Goal: Task Accomplishment & Management: Manage account settings

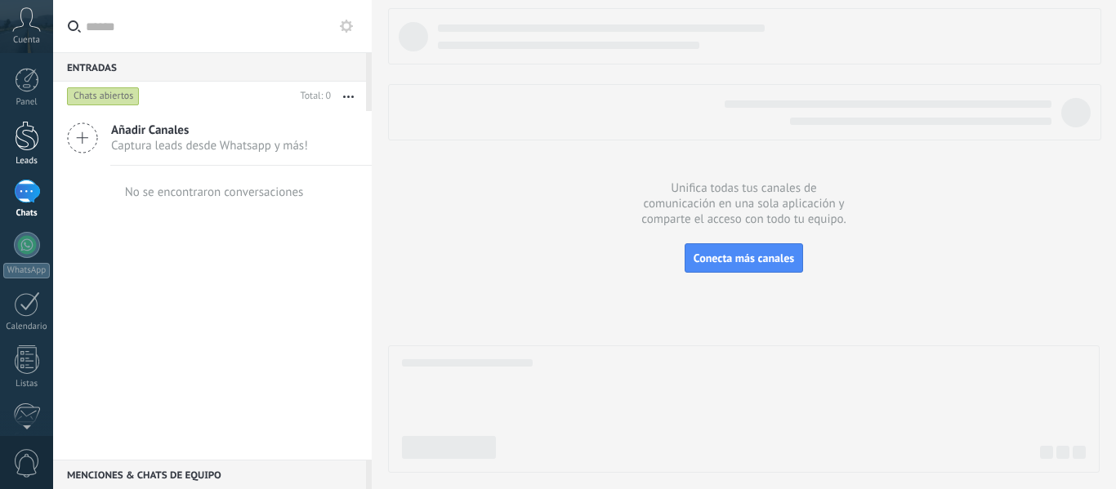
click at [17, 136] on div at bounding box center [27, 136] width 25 height 30
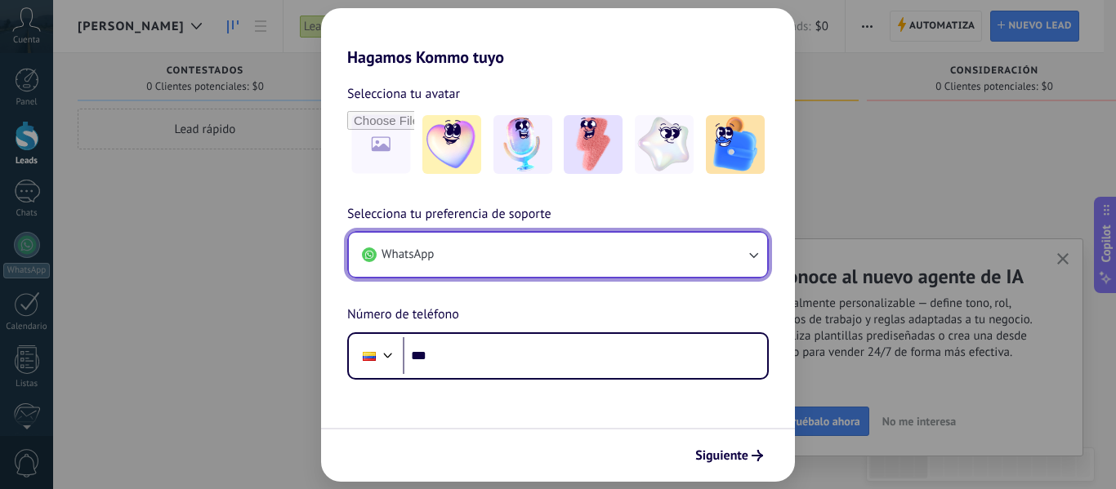
click at [538, 253] on button "WhatsApp" at bounding box center [558, 255] width 418 height 44
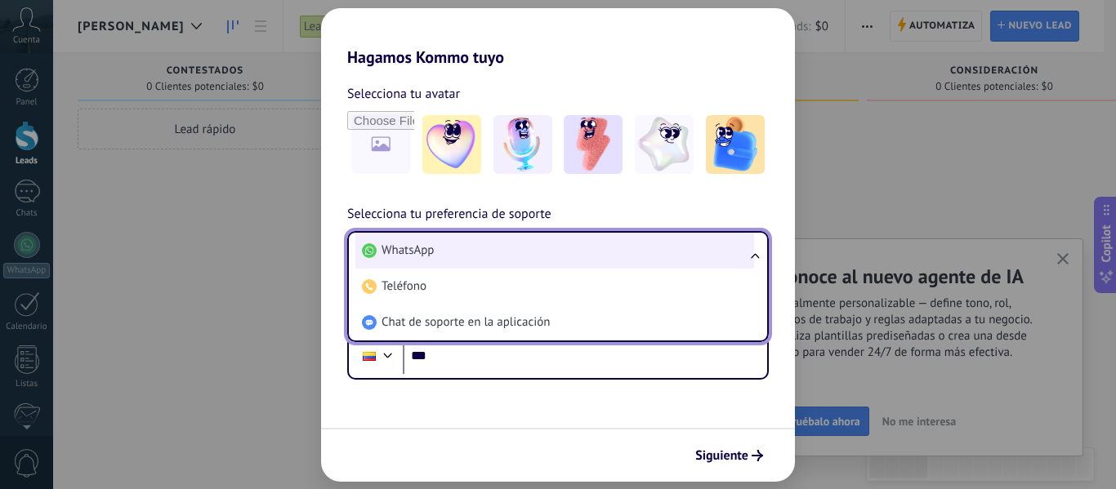
click at [539, 248] on li "WhatsApp" at bounding box center [554, 251] width 399 height 36
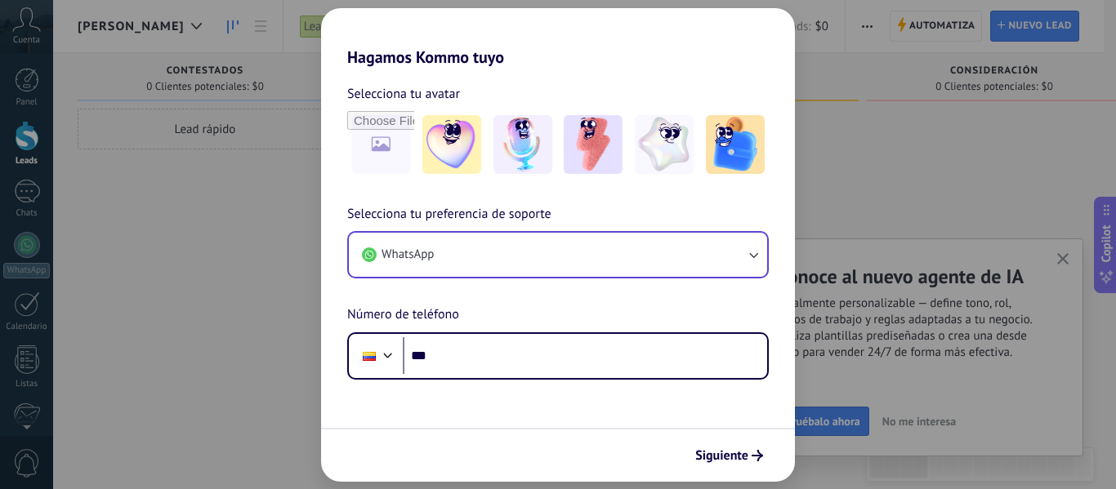
click at [281, 234] on div "Hagamos Kommo tuyo Selecciona tu avatar Selecciona tu preferencia de soporte Wh…" at bounding box center [558, 244] width 1116 height 489
click at [932, 114] on div "Hagamos Kommo tuyo Selecciona tu avatar Selecciona tu preferencia de soporte Wh…" at bounding box center [558, 244] width 1116 height 489
click at [872, 111] on div "Hagamos Kommo tuyo Selecciona tu avatar Selecciona tu preferencia de soporte Wh…" at bounding box center [558, 244] width 1116 height 489
click at [871, 111] on div "Hagamos Kommo tuyo Selecciona tu avatar Selecciona tu preferencia de soporte Wh…" at bounding box center [558, 244] width 1116 height 489
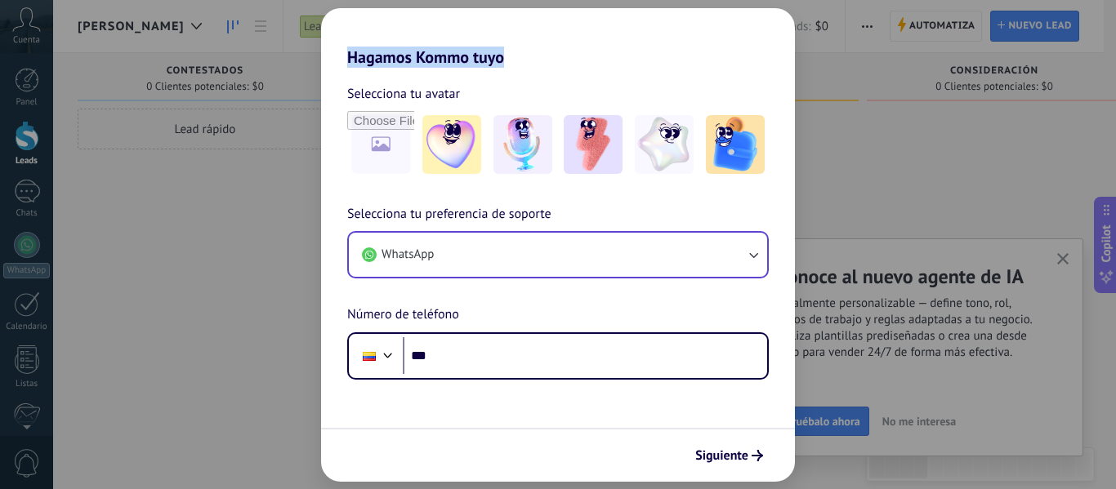
click at [869, 111] on div "Hagamos Kommo tuyo Selecciona tu avatar Selecciona tu preferencia de soporte Wh…" at bounding box center [558, 244] width 1116 height 489
click at [744, 450] on span "Siguiente" at bounding box center [721, 455] width 53 height 11
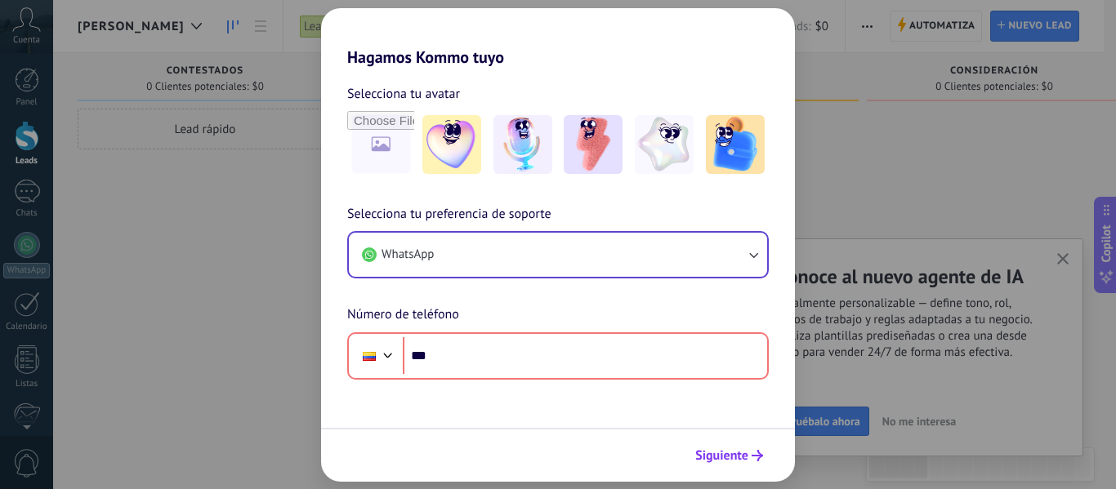
click at [745, 450] on span "Siguiente" at bounding box center [721, 455] width 53 height 11
click at [968, 141] on div "Hagamos Kommo tuyo Selecciona tu avatar Selecciona tu preferencia de soporte Wh…" at bounding box center [558, 244] width 1116 height 489
click at [938, 151] on div "Hagamos Kommo tuyo Selecciona tu avatar Selecciona tu preferencia de soporte Wh…" at bounding box center [558, 244] width 1116 height 489
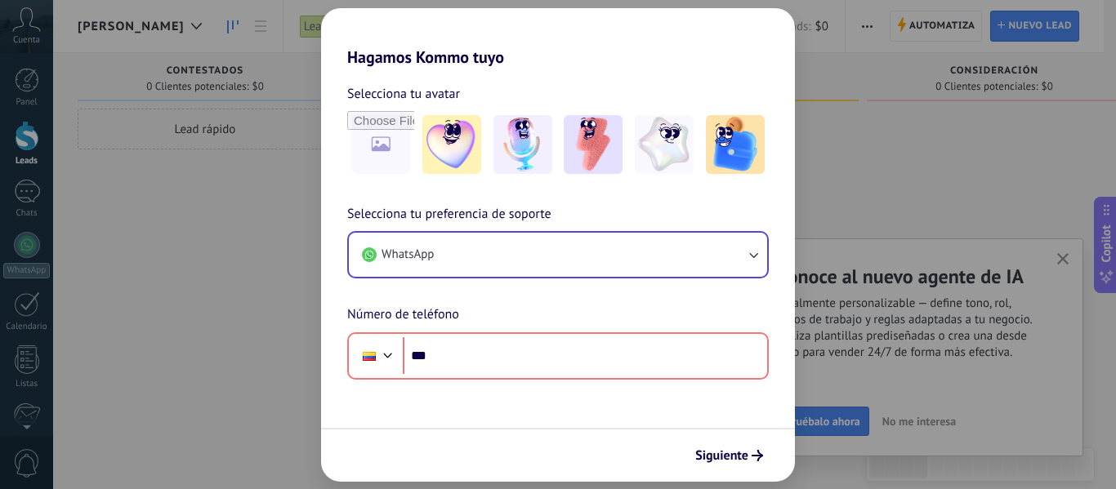
click at [261, 212] on div "Hagamos Kommo tuyo Selecciona tu avatar Selecciona tu preferencia de soporte Wh…" at bounding box center [558, 244] width 1116 height 489
click at [225, 211] on div "Hagamos Kommo tuyo Selecciona tu avatar Selecciona tu preferencia de soporte Wh…" at bounding box center [558, 244] width 1116 height 489
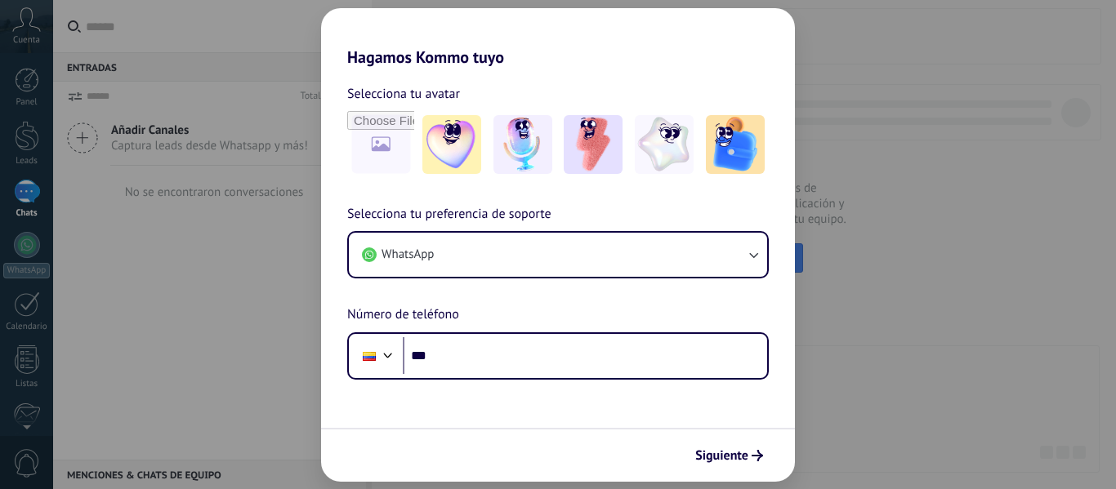
click at [103, 167] on div "Hagamos Kommo tuyo Selecciona tu avatar Selecciona tu preferencia de soporte Wh…" at bounding box center [558, 244] width 1116 height 489
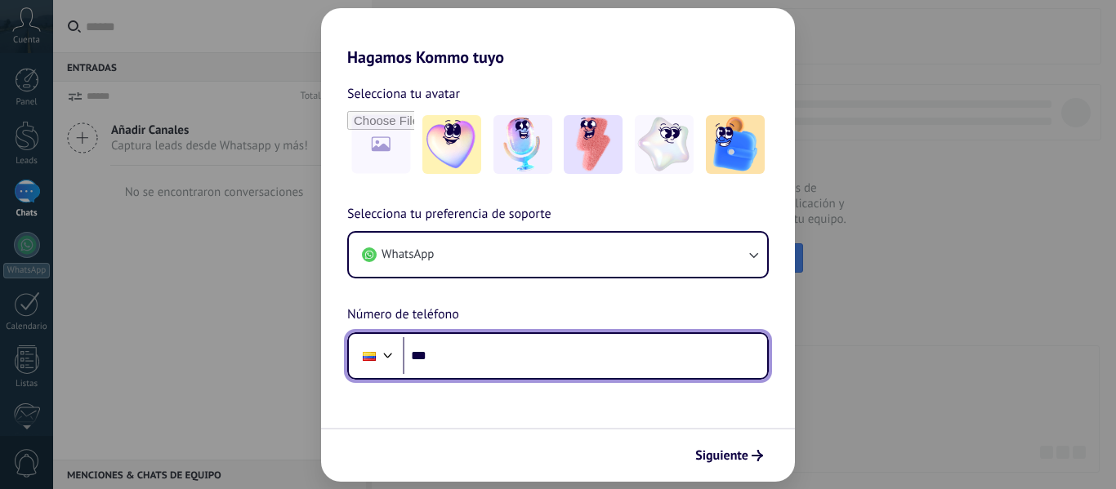
click at [524, 354] on input "***" at bounding box center [585, 356] width 364 height 38
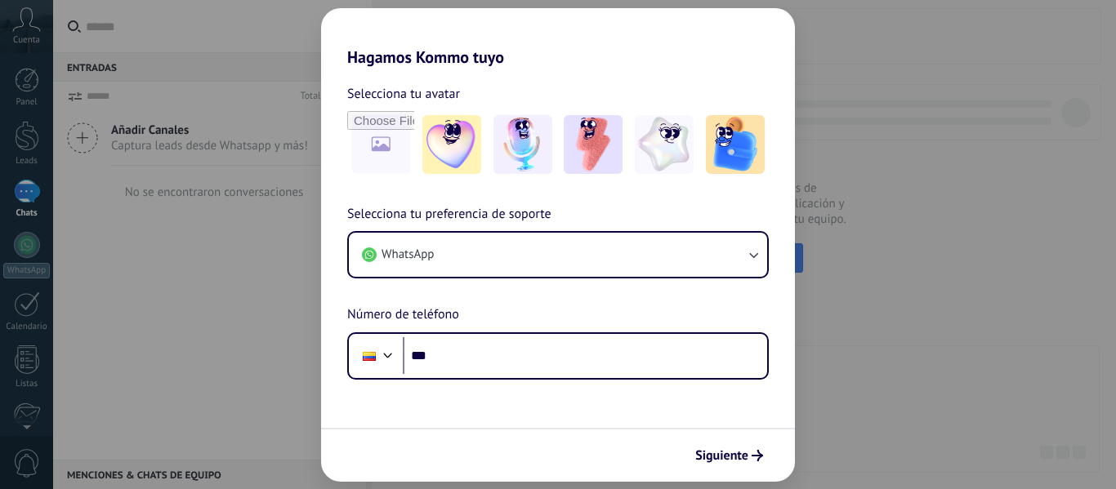
click at [190, 326] on div "Hagamos Kommo tuyo Selecciona tu avatar Selecciona tu preferencia de soporte Wh…" at bounding box center [558, 244] width 1116 height 489
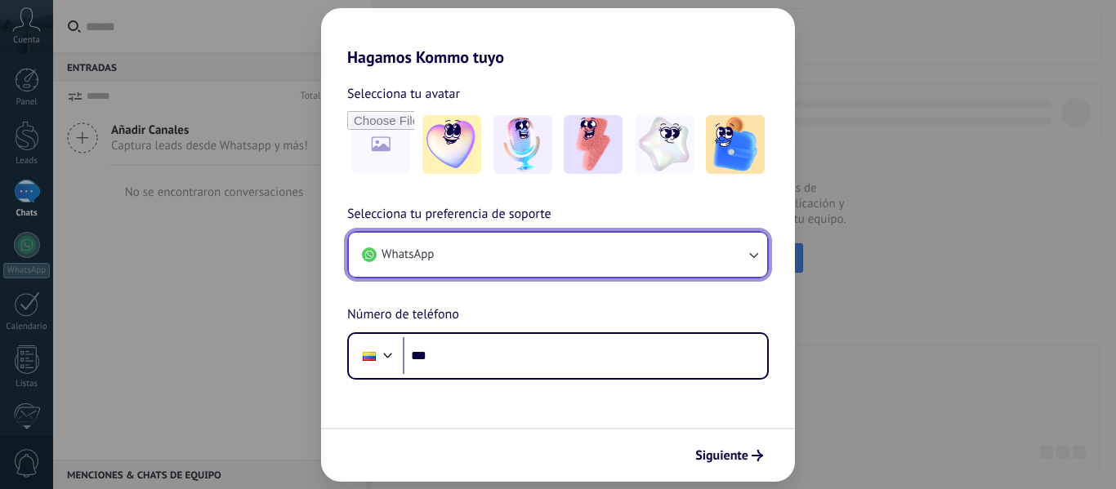
click at [457, 256] on button "WhatsApp" at bounding box center [558, 255] width 418 height 44
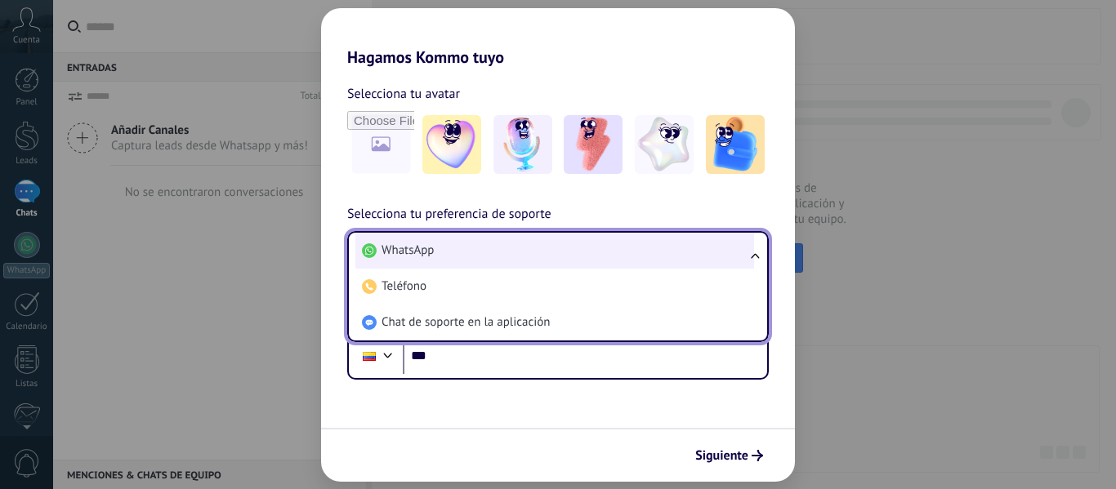
click at [454, 257] on li "WhatsApp" at bounding box center [554, 251] width 399 height 36
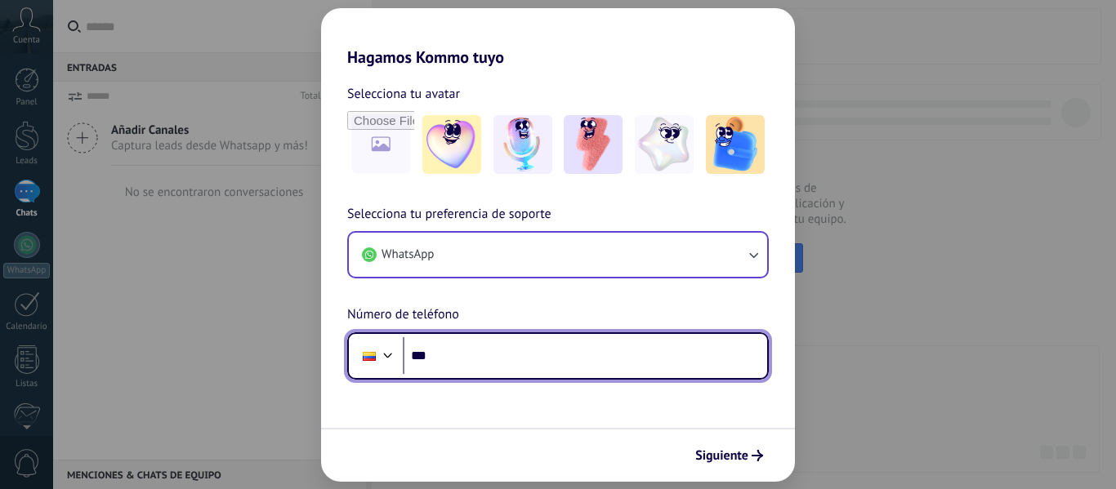
click at [466, 355] on input "***" at bounding box center [585, 356] width 364 height 38
type input "**********"
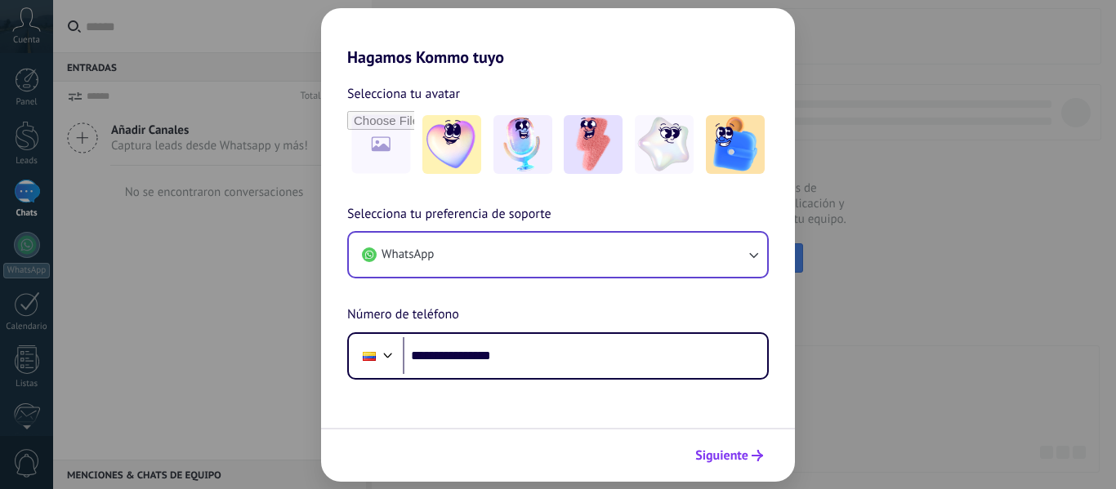
click at [737, 453] on span "Siguiente" at bounding box center [721, 455] width 53 height 11
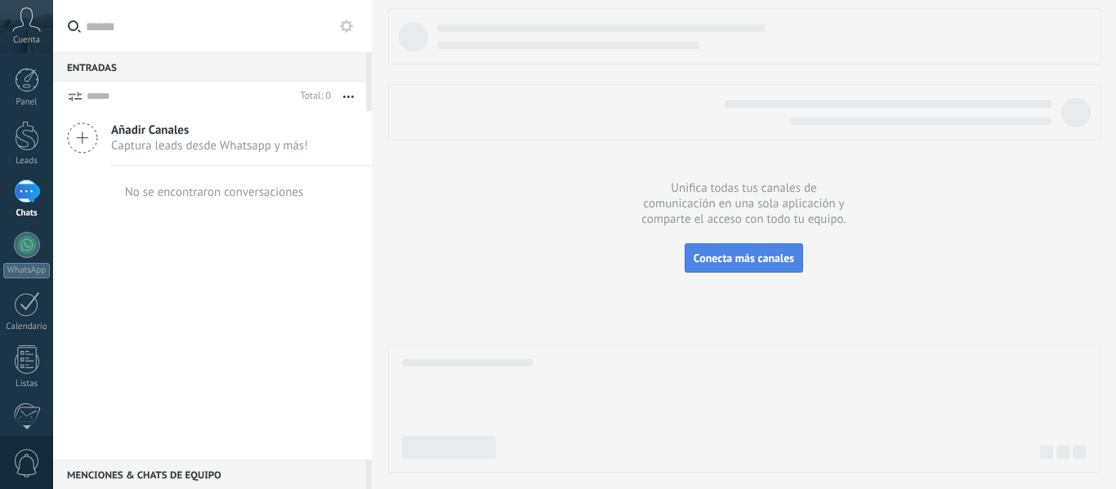
click at [734, 251] on button "Conecta más canales" at bounding box center [744, 257] width 118 height 29
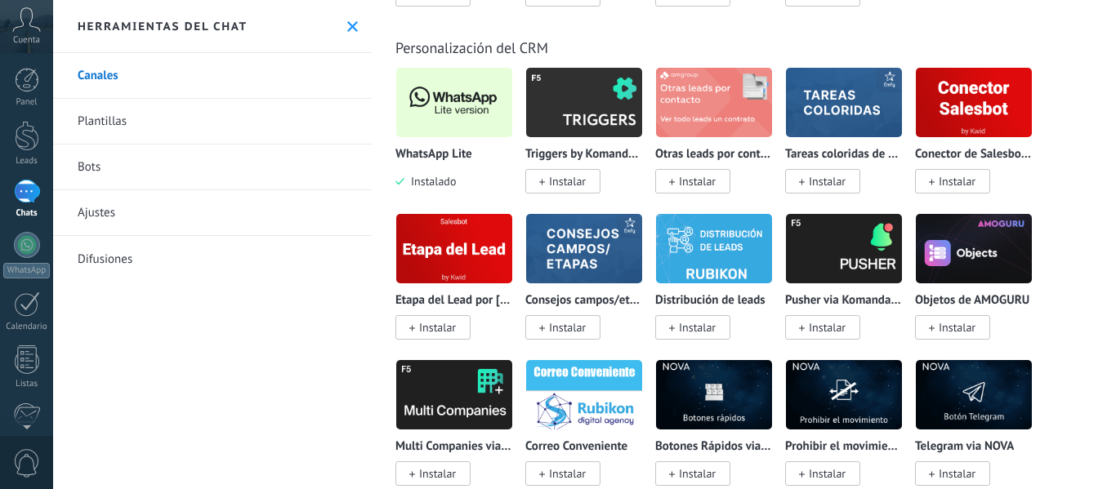
scroll to position [4085, 0]
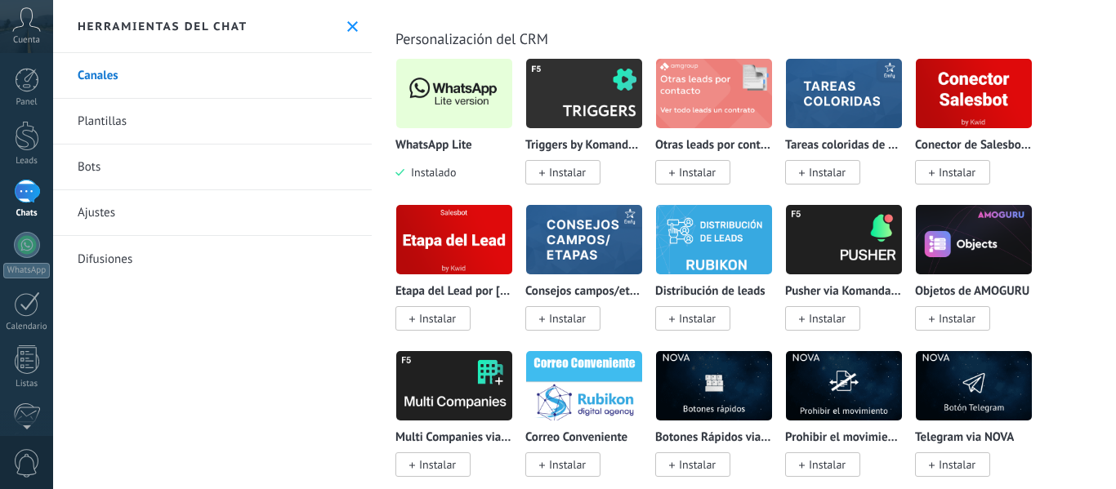
click at [468, 168] on div "WhatsApp Lite Instalado" at bounding box center [454, 160] width 118 height 42
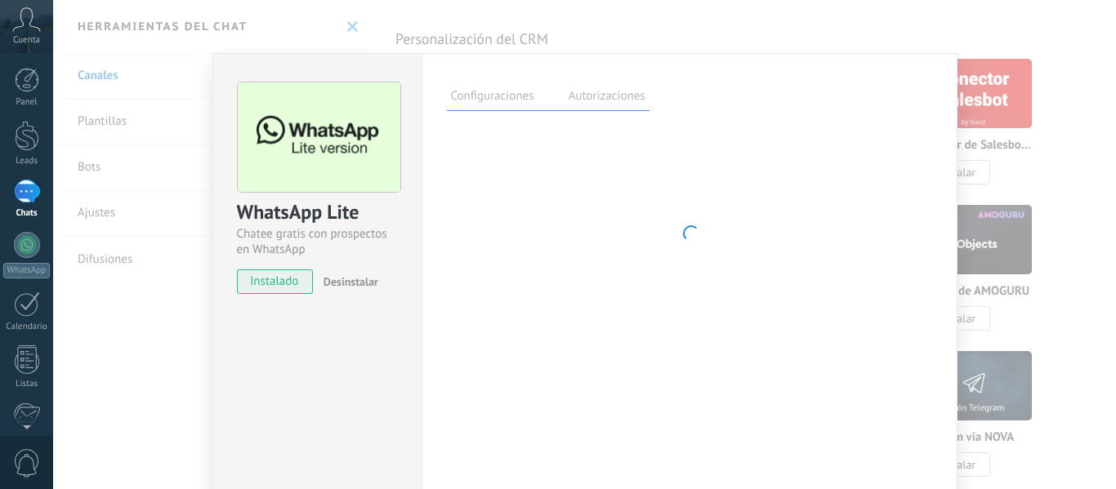
click at [465, 121] on div "Configuraciones Autorizaciones Esta pestaña registra a los usuarios que han con…" at bounding box center [690, 296] width 536 height 486
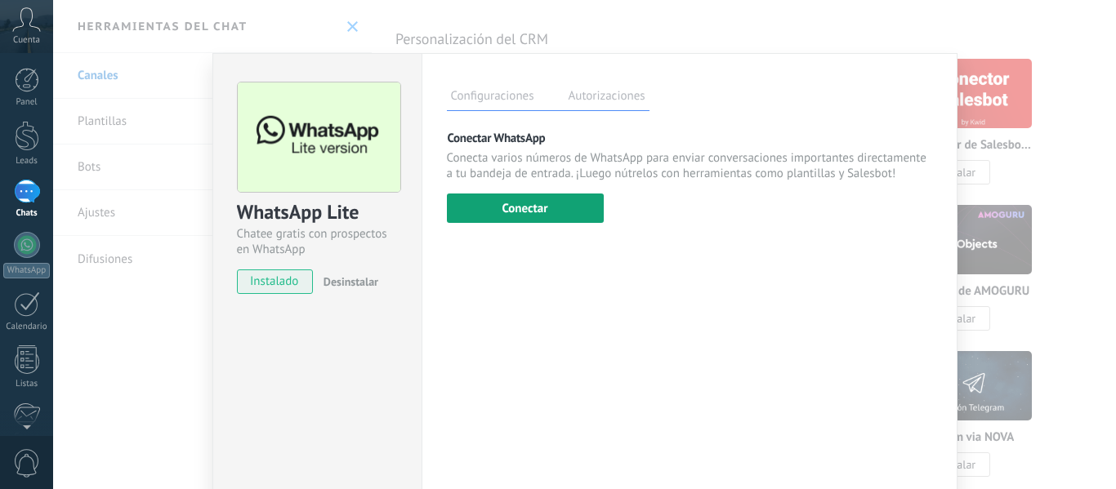
click at [471, 214] on button "Conectar" at bounding box center [525, 208] width 157 height 29
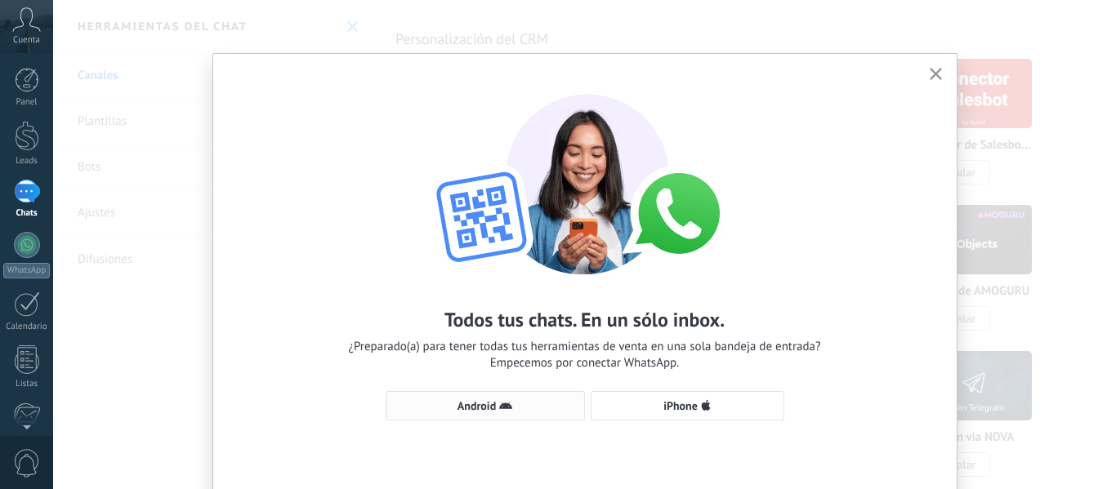
click at [534, 402] on span "Android" at bounding box center [485, 405] width 181 height 13
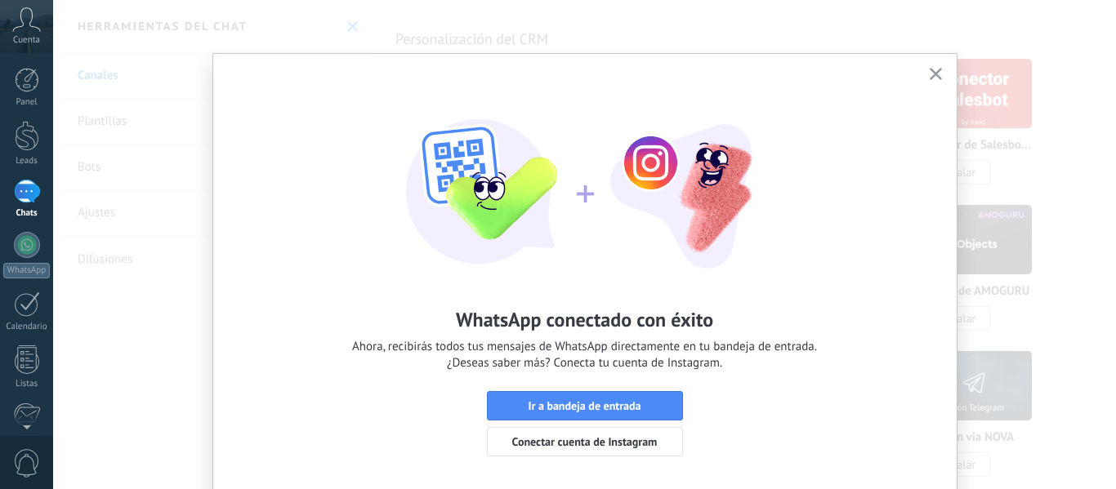
click at [937, 77] on icon "button" at bounding box center [936, 74] width 12 height 12
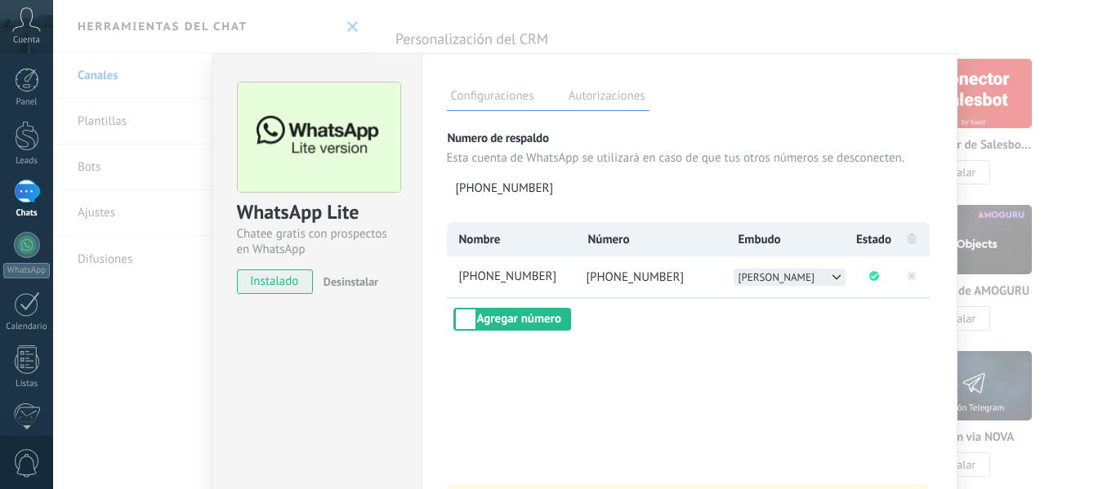
click at [832, 277] on icon at bounding box center [835, 277] width 7 height 4
click at [799, 292] on li "YOENDIS" at bounding box center [790, 294] width 112 height 17
click at [770, 332] on div "Configuraciones Autorizaciones Esta pestaña registra a los usuarios que han con…" at bounding box center [690, 296] width 536 height 486
click at [641, 350] on div "Configuraciones Autorizaciones Esta pestaña registra a los usuarios que han con…" at bounding box center [690, 296] width 536 height 486
click at [31, 125] on div at bounding box center [27, 136] width 25 height 30
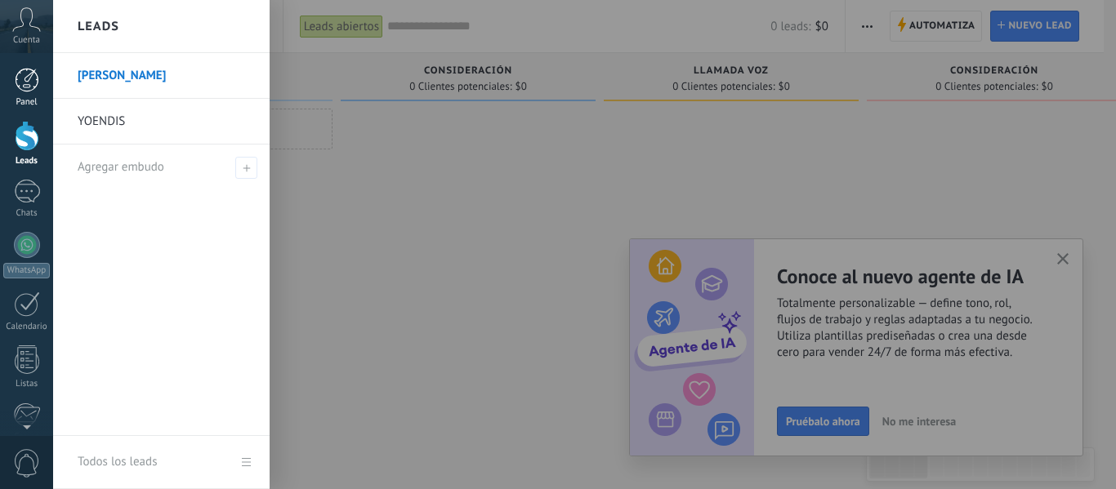
click at [19, 91] on link "Panel" at bounding box center [26, 88] width 53 height 40
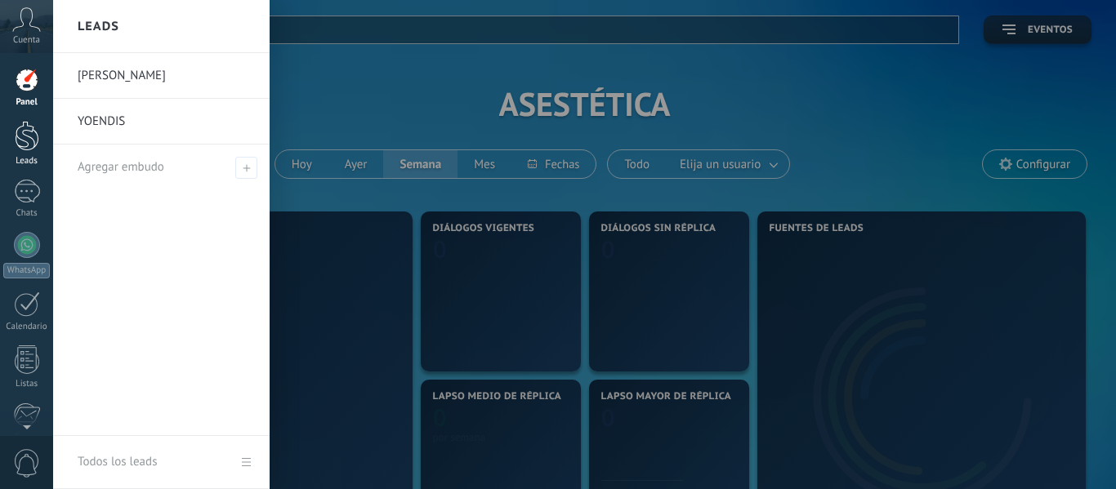
click at [32, 139] on div at bounding box center [27, 136] width 25 height 30
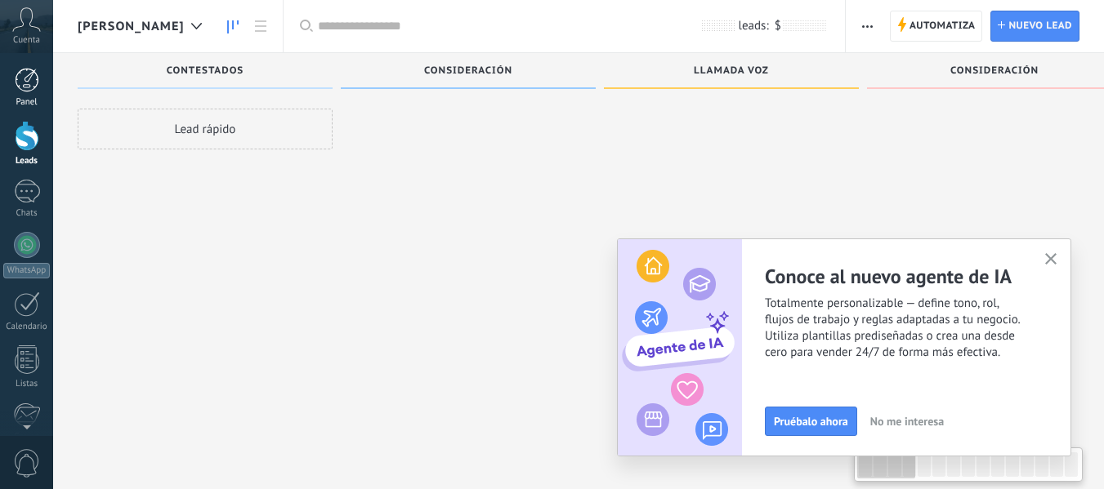
click at [25, 97] on div "Panel" at bounding box center [26, 102] width 47 height 11
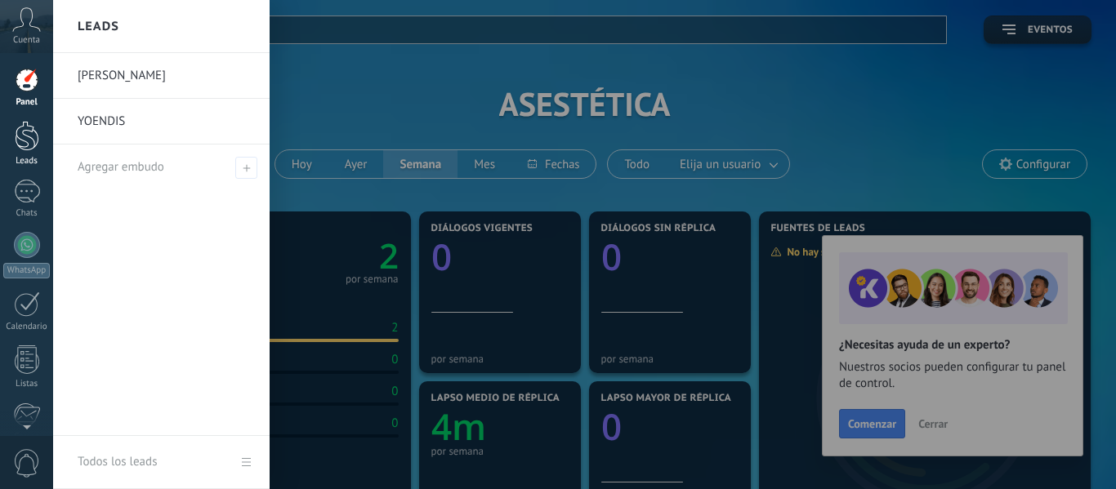
click at [29, 131] on div at bounding box center [27, 136] width 25 height 30
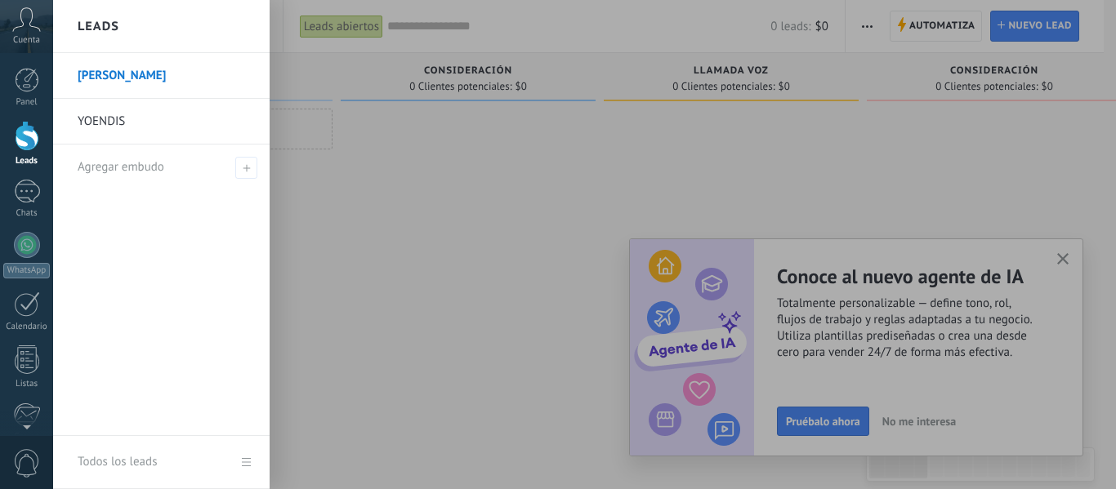
click at [114, 112] on link "YOENDIS" at bounding box center [166, 122] width 176 height 46
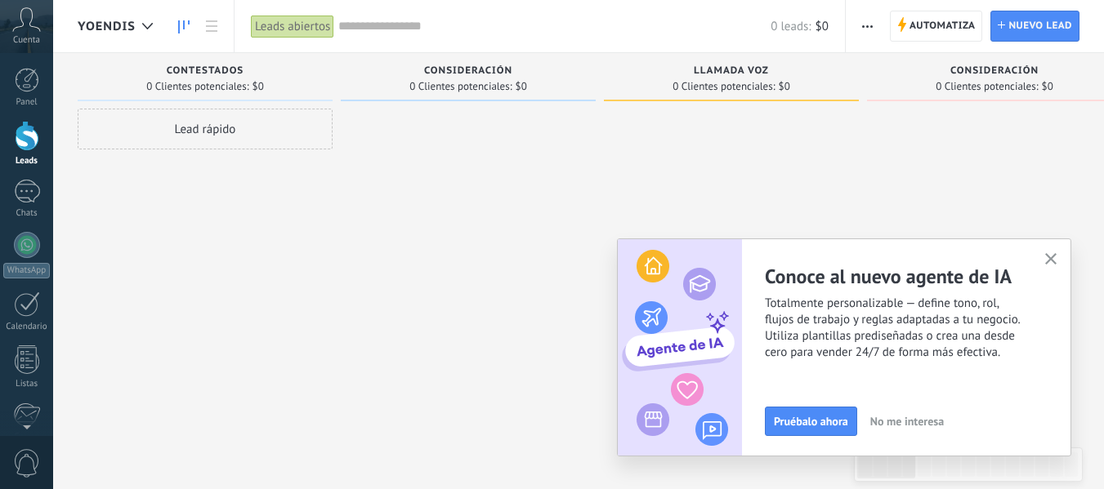
click at [1052, 261] on use "button" at bounding box center [1051, 259] width 12 height 12
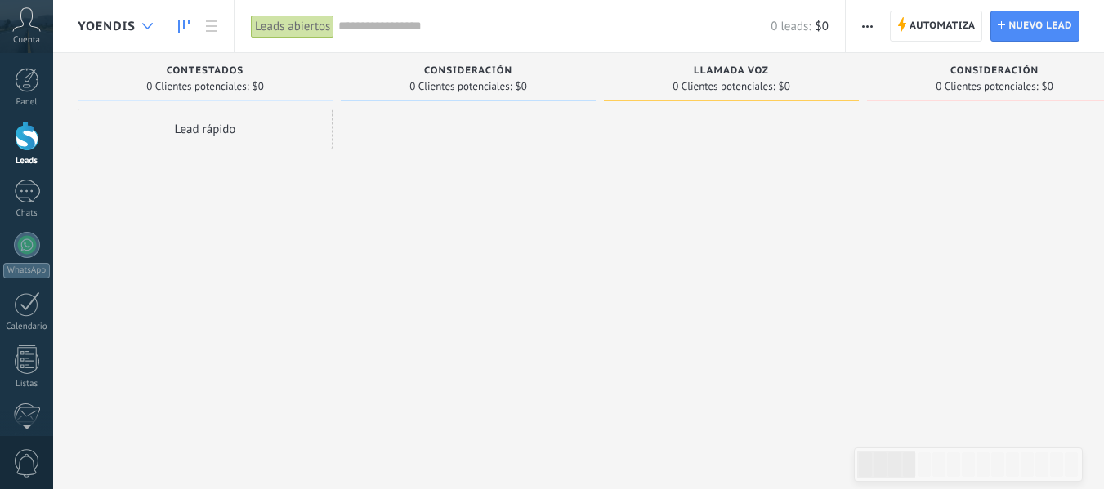
click at [150, 16] on div at bounding box center [147, 27] width 27 height 32
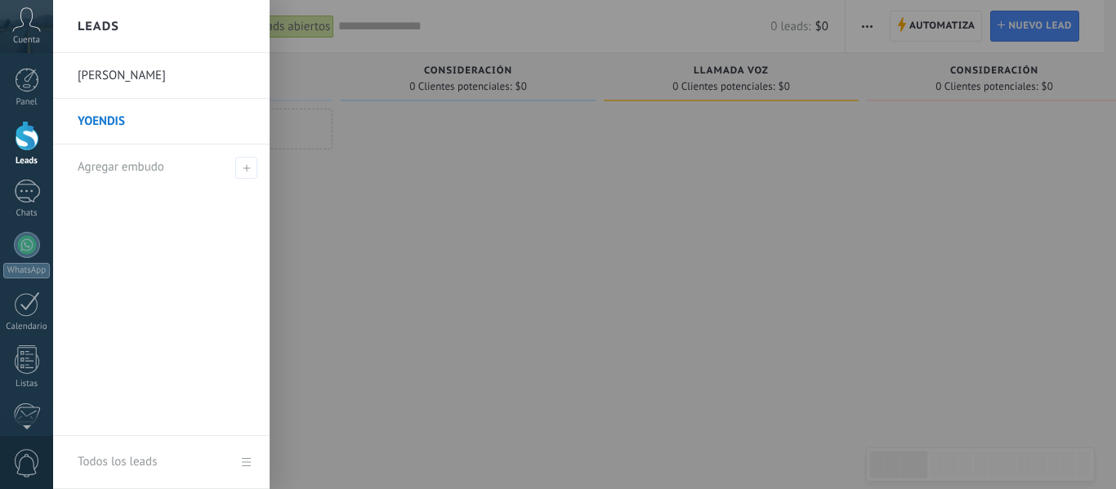
click at [163, 80] on link "[PERSON_NAME]" at bounding box center [166, 76] width 176 height 46
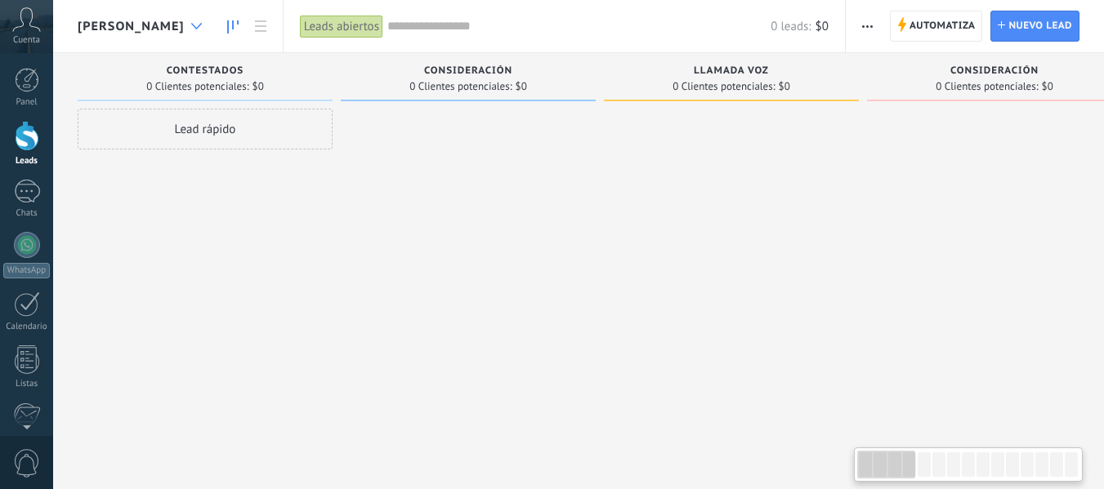
click at [183, 16] on div at bounding box center [196, 27] width 27 height 32
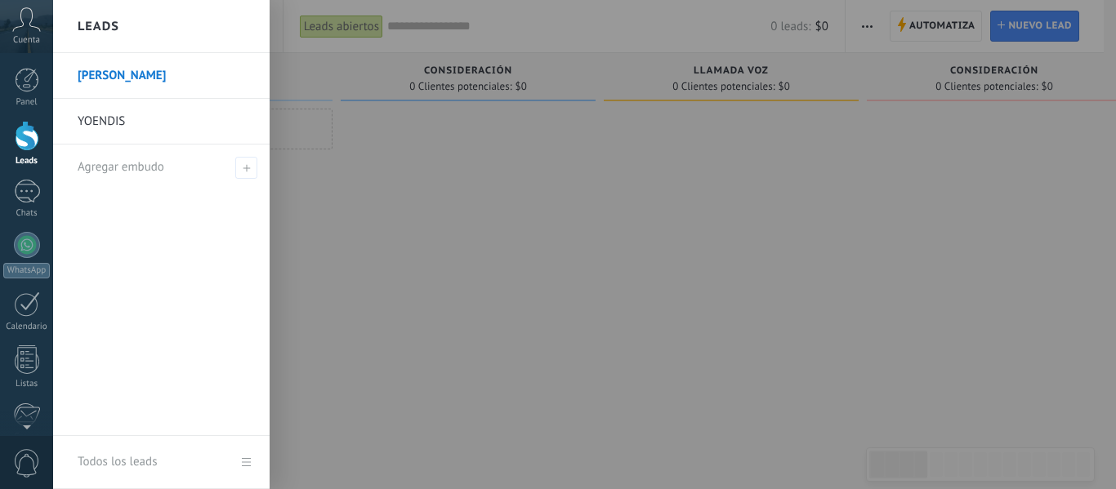
click at [154, 122] on link "YOENDIS" at bounding box center [166, 122] width 176 height 46
click at [27, 154] on link "Leads" at bounding box center [26, 144] width 53 height 46
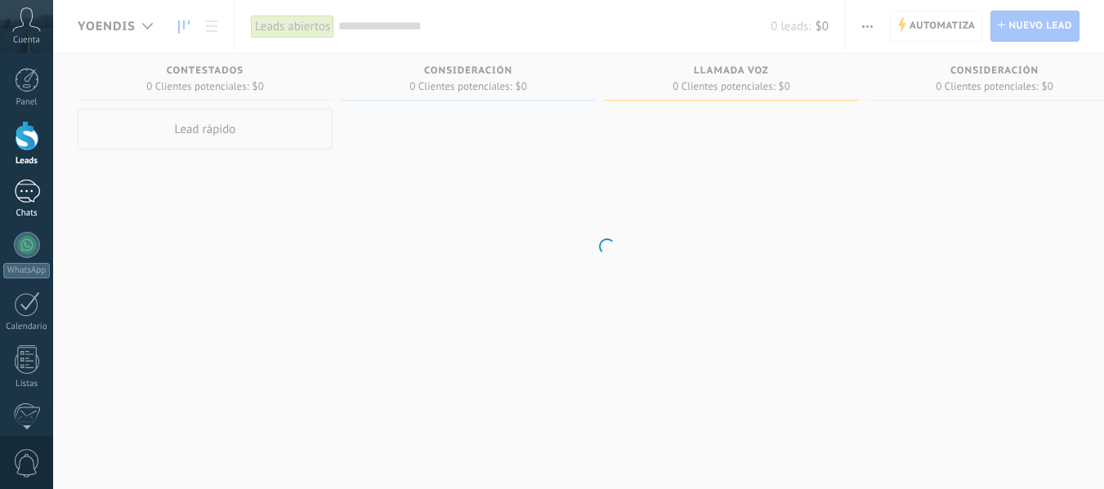
click at [27, 183] on div at bounding box center [27, 192] width 26 height 24
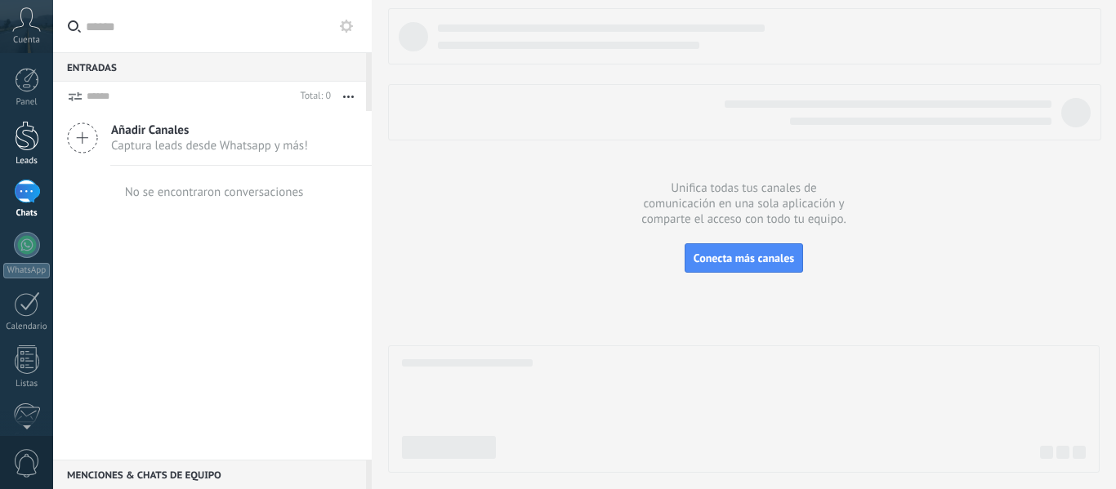
click at [32, 143] on div at bounding box center [27, 136] width 25 height 30
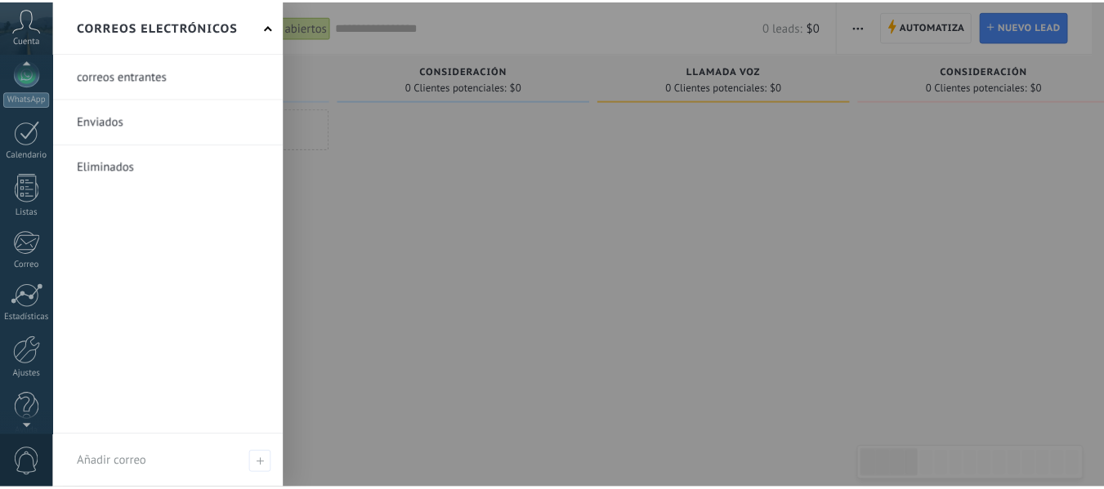
scroll to position [173, 0]
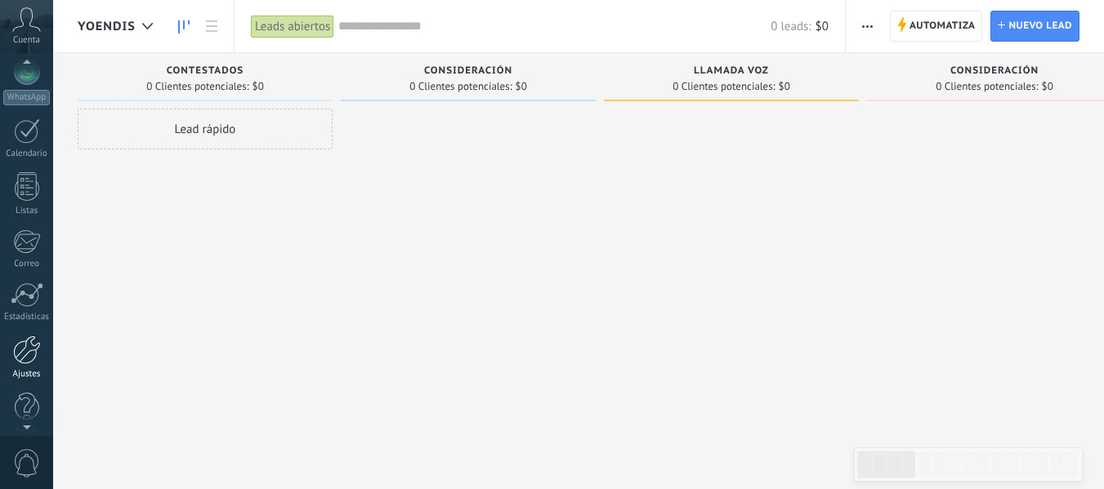
click at [24, 347] on div at bounding box center [27, 350] width 28 height 29
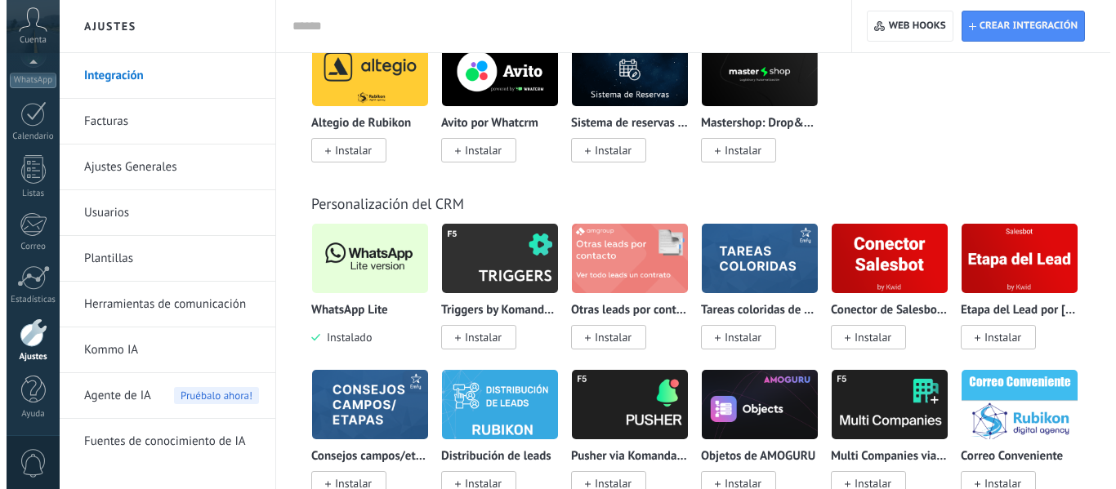
scroll to position [3840, 0]
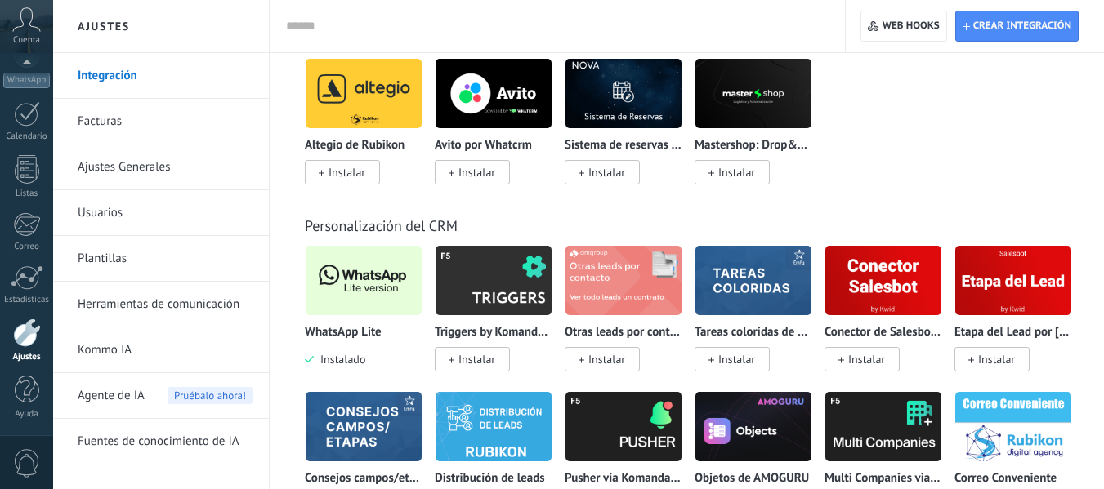
click at [387, 274] on img at bounding box center [364, 280] width 116 height 79
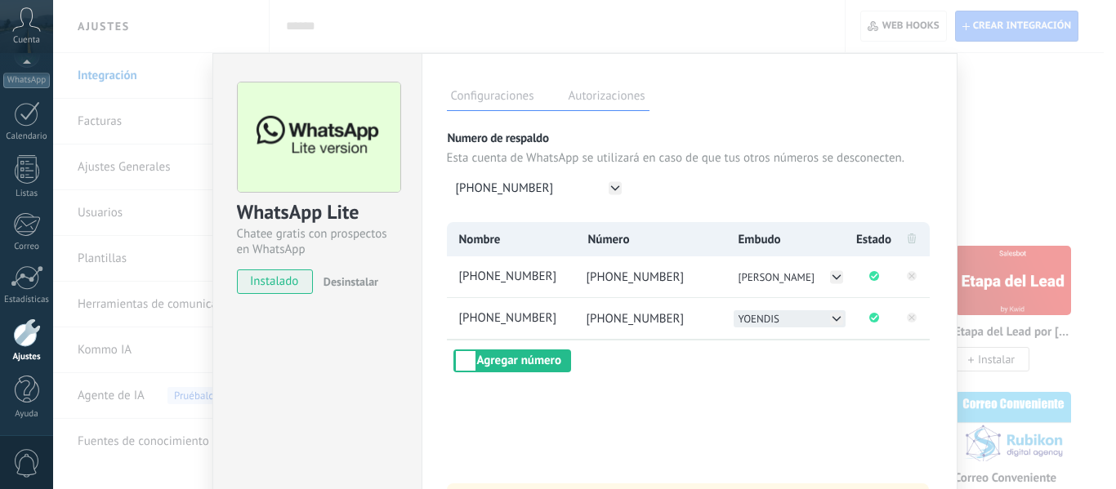
click at [830, 320] on icon at bounding box center [836, 318] width 13 height 13
click at [828, 320] on div "[PERSON_NAME]" at bounding box center [790, 318] width 112 height 17
click at [835, 281] on icon at bounding box center [836, 276] width 13 height 13
click at [835, 281] on div "YOENDIS" at bounding box center [790, 277] width 112 height 17
click at [786, 386] on div "Configuraciones Autorizaciones Esta pestaña registra a los usuarios que han con…" at bounding box center [690, 296] width 536 height 486
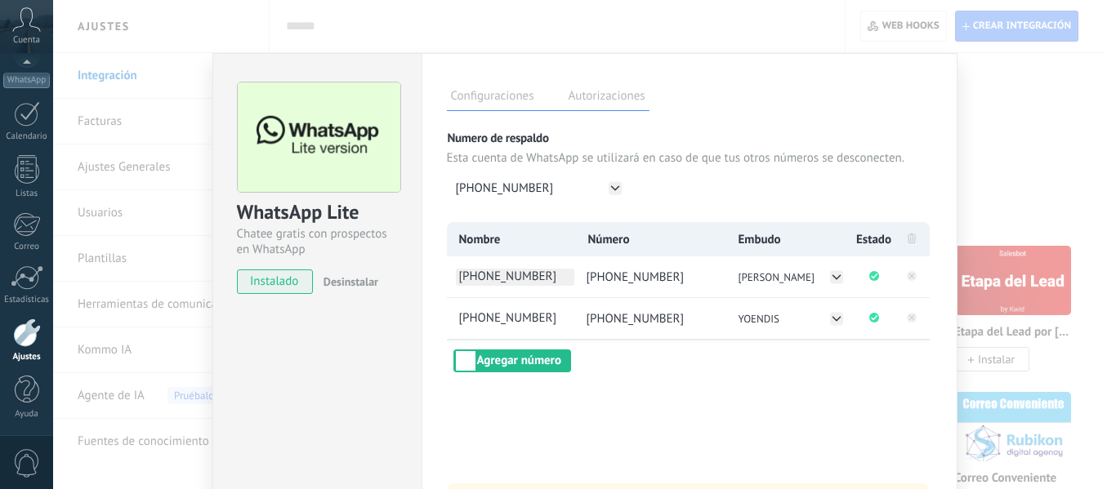
click at [541, 282] on span "[PHONE_NUMBER]" at bounding box center [515, 277] width 118 height 17
click at [609, 396] on div "**********" at bounding box center [690, 296] width 536 height 486
click at [544, 320] on span "[PHONE_NUMBER]" at bounding box center [515, 318] width 118 height 17
drag, startPoint x: 553, startPoint y: 318, endPoint x: 451, endPoint y: 319, distance: 102.1
click at [451, 319] on li "**********" at bounding box center [510, 318] width 127 height 41
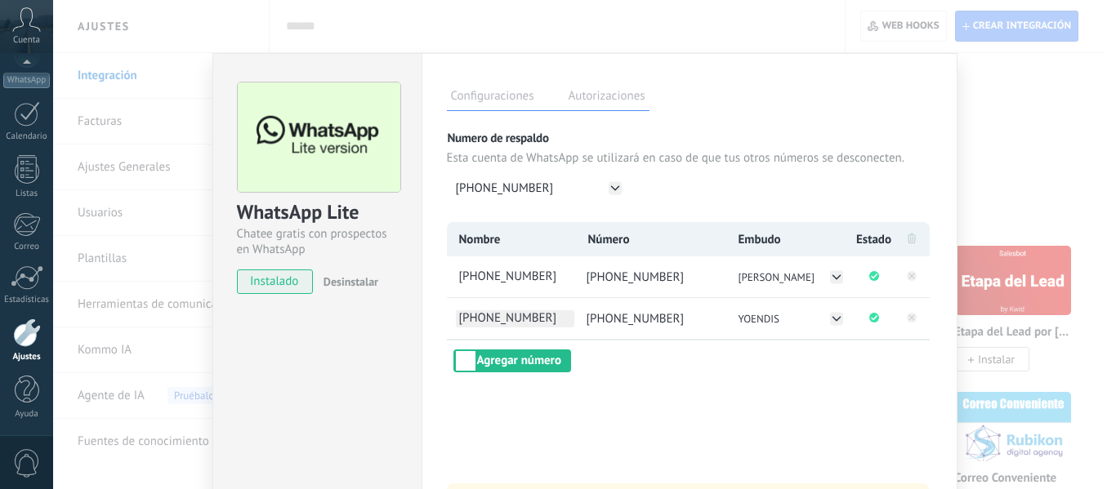
click at [550, 321] on span "[PHONE_NUMBER]" at bounding box center [515, 318] width 118 height 17
drag, startPoint x: 551, startPoint y: 319, endPoint x: 455, endPoint y: 316, distance: 95.6
click at [456, 316] on input "**********" at bounding box center [515, 318] width 118 height 17
type input "********"
click at [643, 365] on div "Nombre Número Embudo Estado [PHONE_NUMBER] [PHONE_NUMBER] [PERSON_NAME] *******…" at bounding box center [689, 297] width 485 height 150
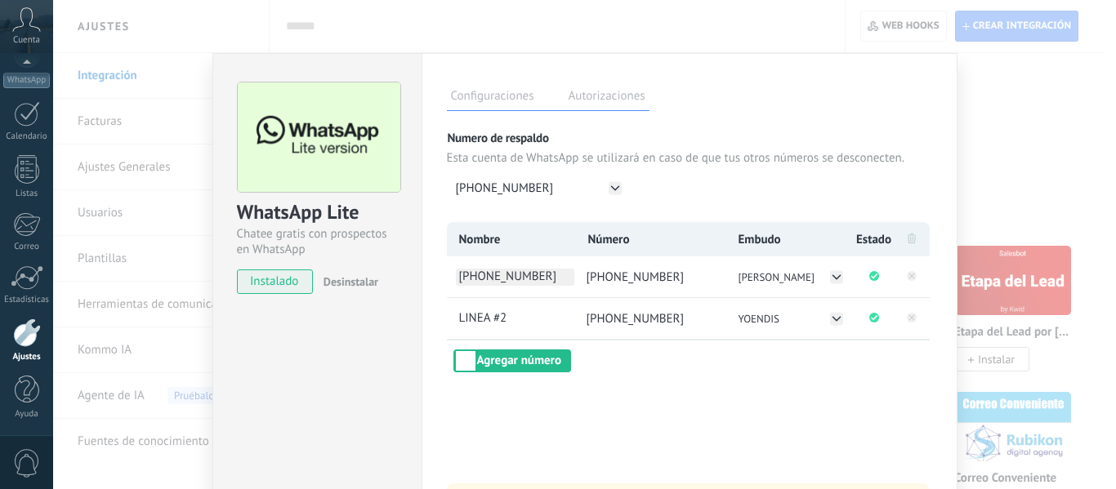
click at [502, 271] on span "[PHONE_NUMBER]" at bounding box center [515, 277] width 118 height 17
click at [558, 269] on input "**********" at bounding box center [515, 277] width 118 height 17
drag, startPoint x: 553, startPoint y: 271, endPoint x: 431, endPoint y: 282, distance: 123.0
click at [430, 282] on div "**********" at bounding box center [690, 296] width 536 height 486
click at [558, 276] on span "[PHONE_NUMBER]" at bounding box center [515, 277] width 118 height 17
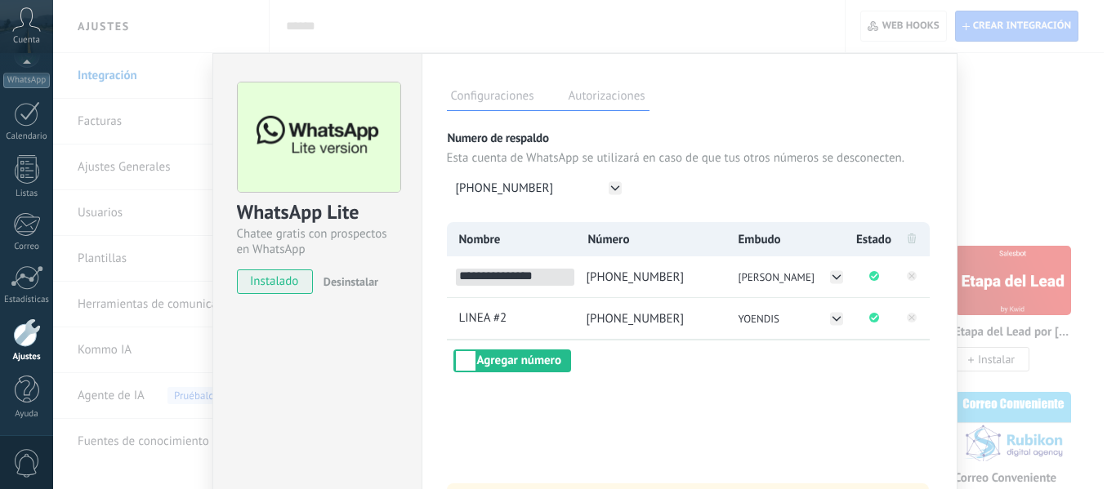
drag, startPoint x: 557, startPoint y: 277, endPoint x: 422, endPoint y: 275, distance: 135.6
click at [422, 275] on div "**********" at bounding box center [690, 296] width 536 height 486
click at [490, 274] on span "[PHONE_NUMBER]" at bounding box center [515, 277] width 118 height 17
drag, startPoint x: 558, startPoint y: 275, endPoint x: 456, endPoint y: 274, distance: 102.1
click at [456, 274] on input "**********" at bounding box center [515, 277] width 118 height 17
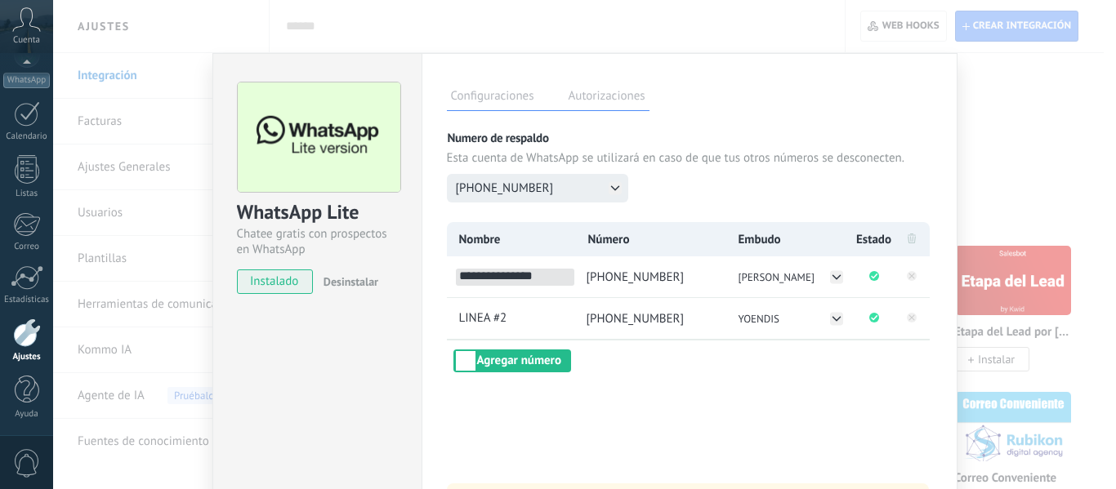
click at [612, 189] on icon at bounding box center [615, 187] width 13 height 13
click at [612, 189] on div "[PHONE_NUMBER]" at bounding box center [537, 188] width 181 height 29
click at [562, 277] on span "[PHONE_NUMBER]" at bounding box center [515, 277] width 118 height 17
drag, startPoint x: 550, startPoint y: 273, endPoint x: 482, endPoint y: 273, distance: 67.8
click at [489, 273] on input "**********" at bounding box center [515, 277] width 118 height 17
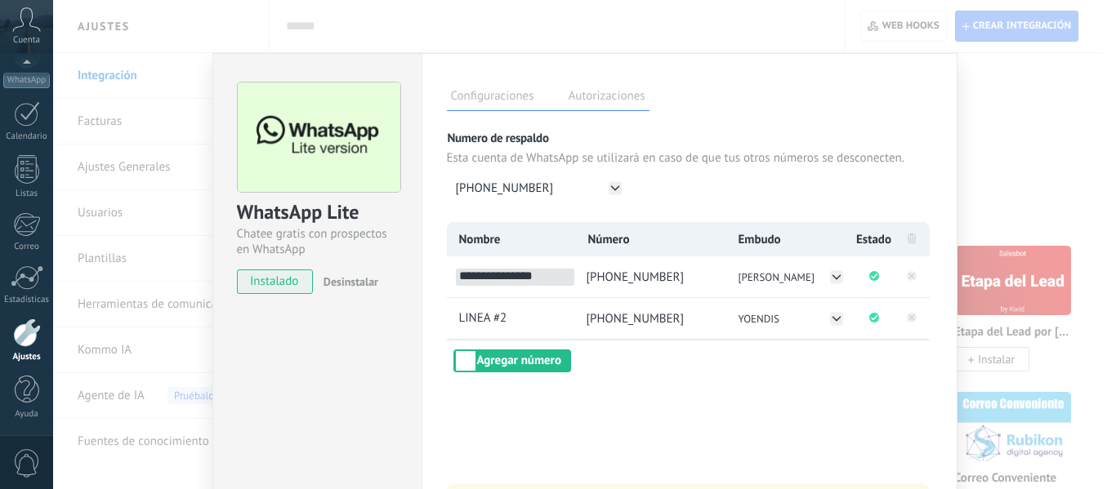
click at [476, 273] on input "**********" at bounding box center [515, 277] width 118 height 17
drag, startPoint x: 547, startPoint y: 274, endPoint x: 465, endPoint y: 265, distance: 82.3
click at [440, 274] on div "**********" at bounding box center [690, 296] width 536 height 486
click at [545, 273] on span "[PHONE_NUMBER]" at bounding box center [515, 277] width 118 height 17
drag, startPoint x: 553, startPoint y: 276, endPoint x: 458, endPoint y: 274, distance: 94.8
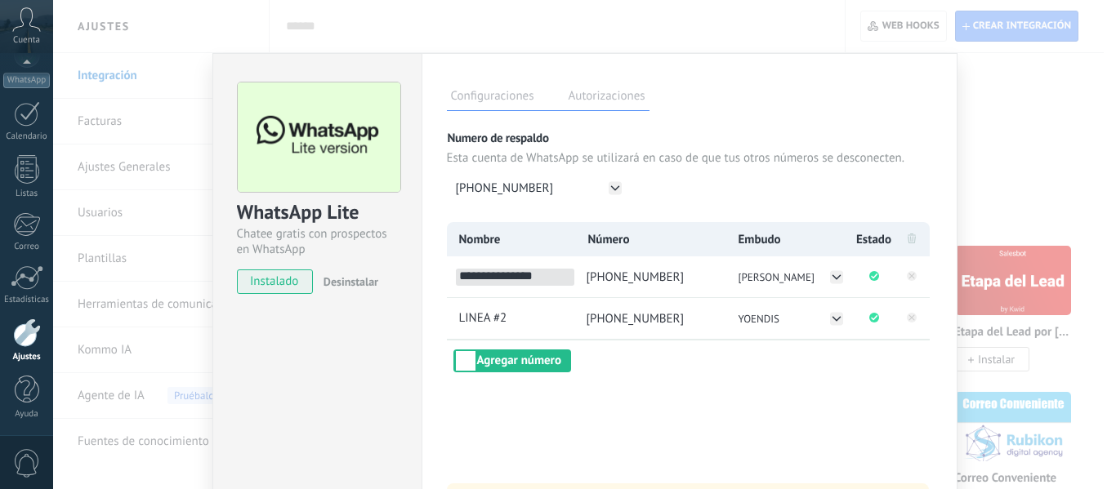
click at [458, 274] on input "**********" at bounding box center [515, 277] width 118 height 17
type input "********"
click at [588, 417] on div "Configuraciones Autorizaciones Esta pestaña registra a los usuarios que han con…" at bounding box center [690, 296] width 536 height 486
click at [570, 183] on button "[PHONE_NUMBER]" at bounding box center [537, 188] width 181 height 29
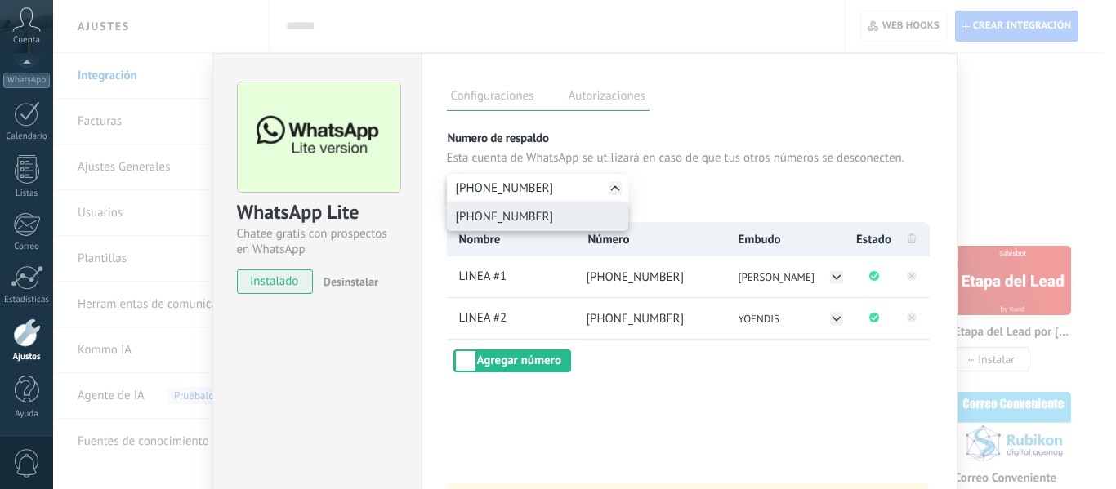
click at [573, 211] on li "[PHONE_NUMBER]" at bounding box center [537, 217] width 181 height 29
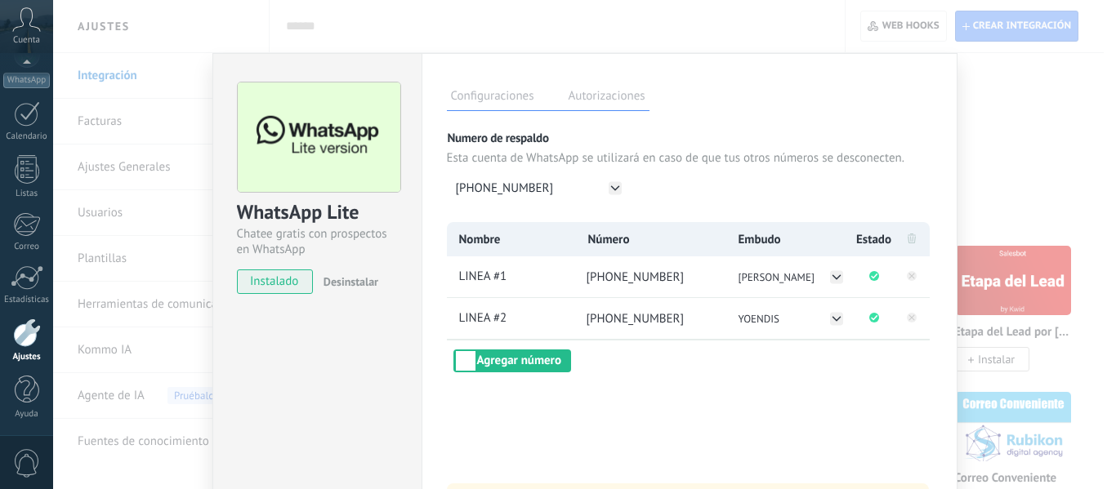
click at [631, 404] on div "Configuraciones Autorizaciones Esta pestaña registra a los usuarios que han con…" at bounding box center [690, 296] width 536 height 486
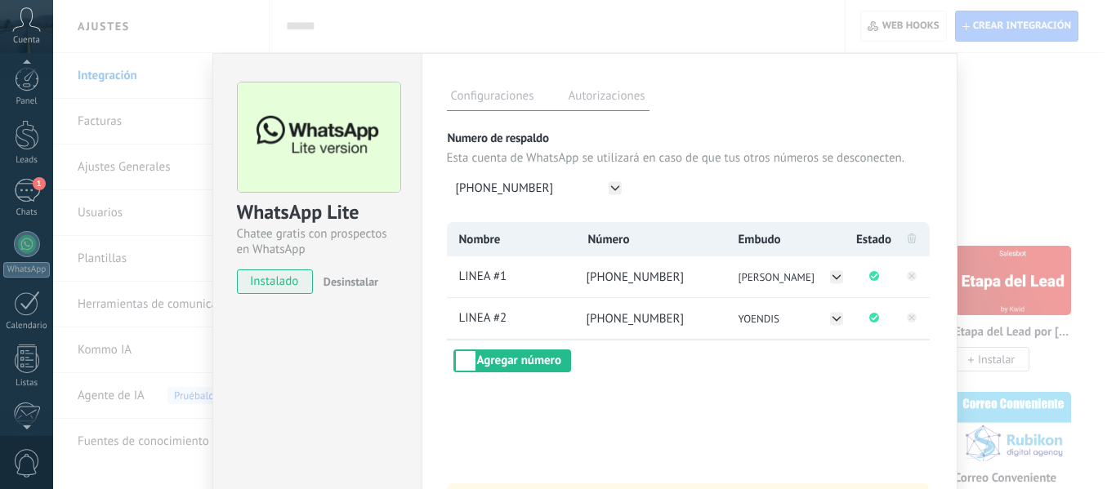
scroll to position [0, 0]
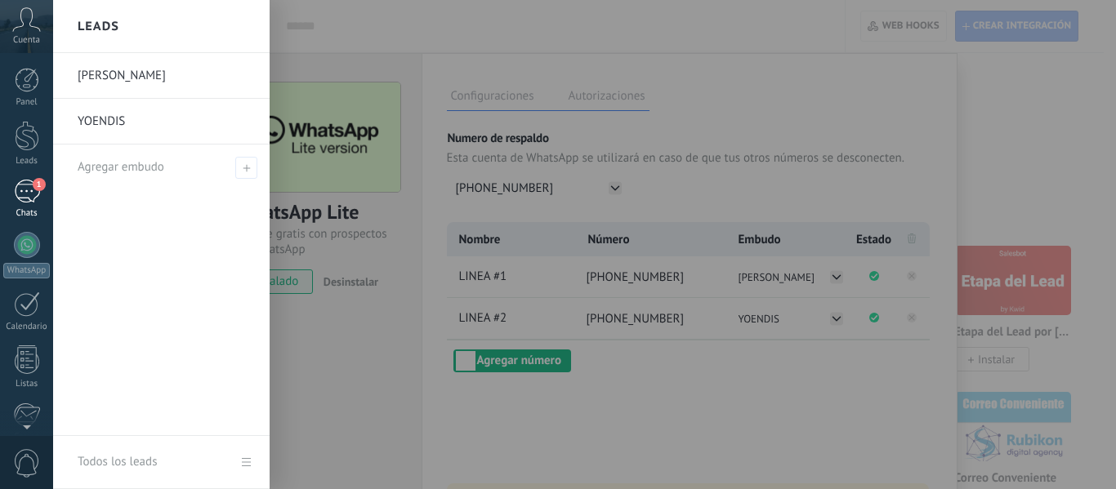
click at [25, 193] on div "1" at bounding box center [27, 192] width 26 height 24
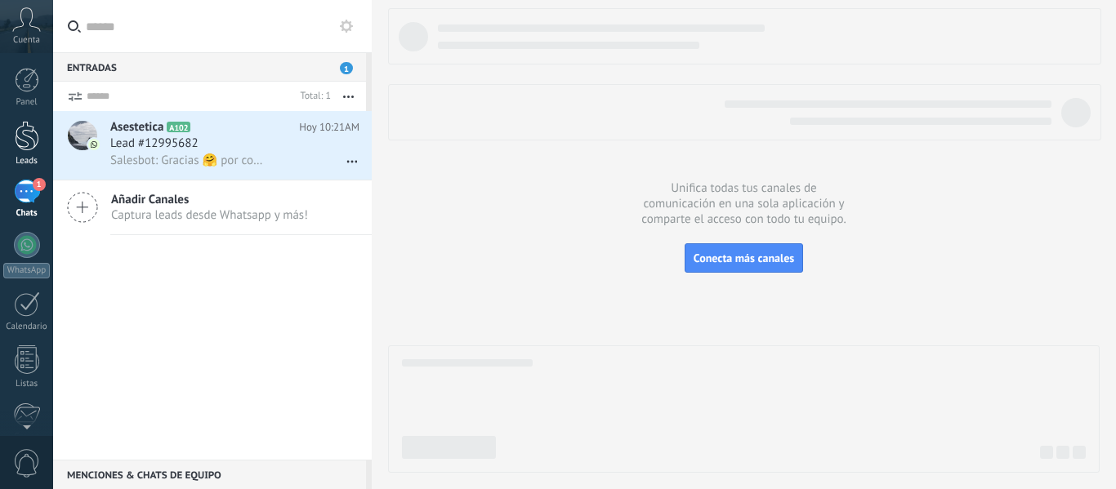
click at [44, 150] on link "Leads" at bounding box center [26, 144] width 53 height 46
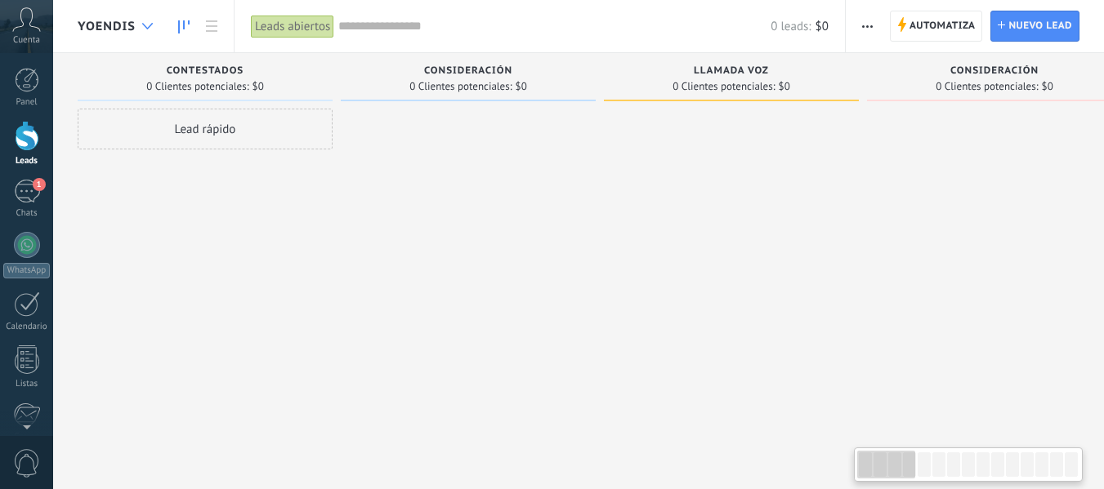
click at [141, 28] on div at bounding box center [147, 27] width 27 height 32
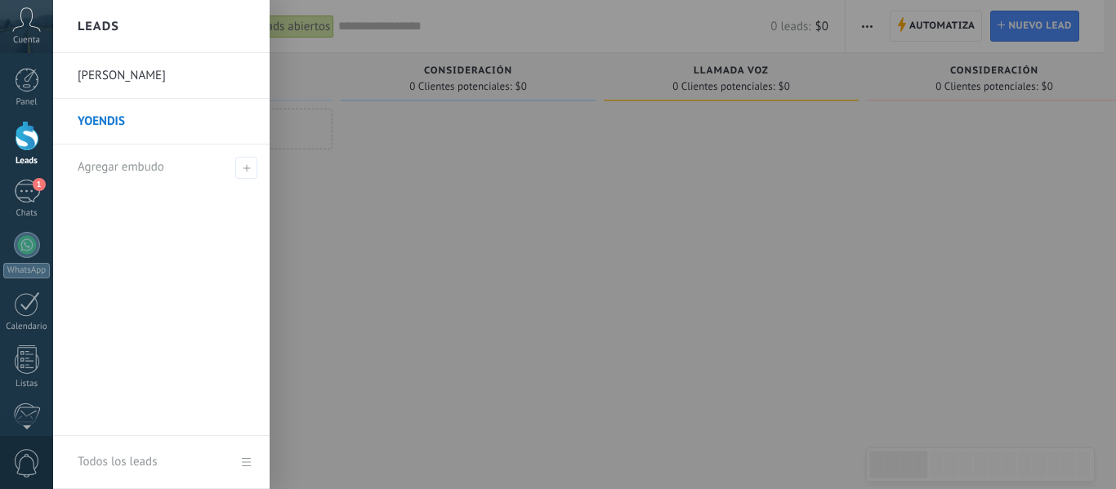
click at [127, 75] on link "[PERSON_NAME]" at bounding box center [166, 76] width 176 height 46
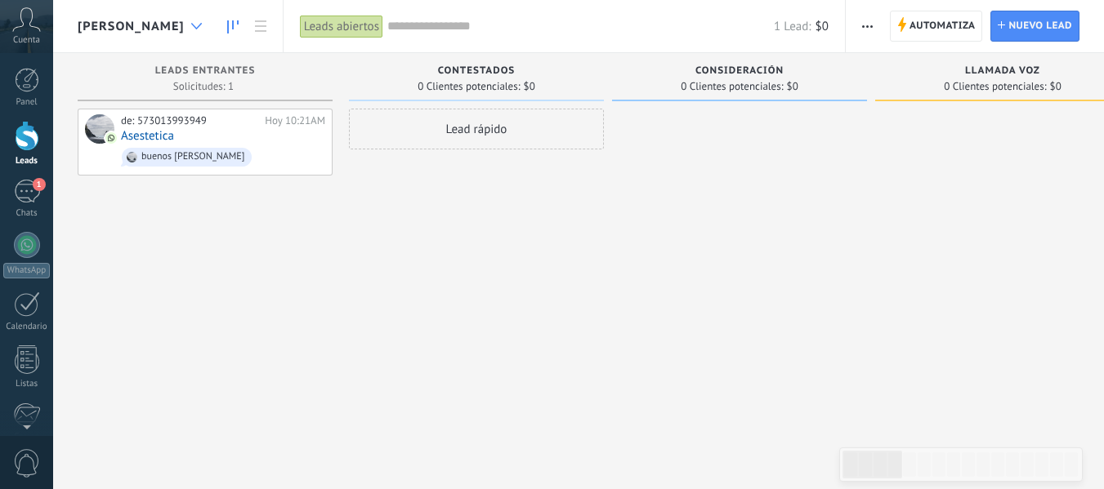
click at [191, 27] on use at bounding box center [196, 26] width 11 height 7
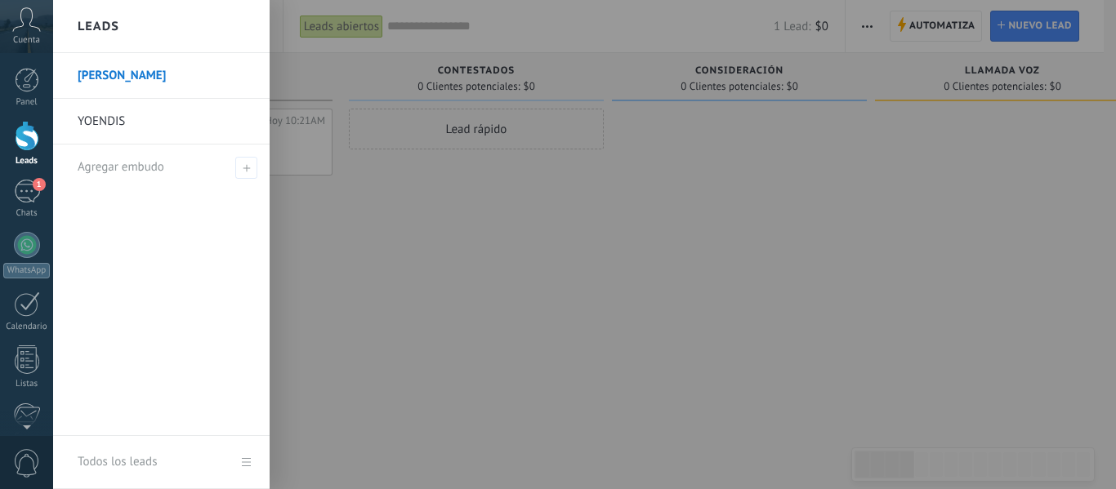
click at [154, 129] on link "YOENDIS" at bounding box center [166, 122] width 176 height 46
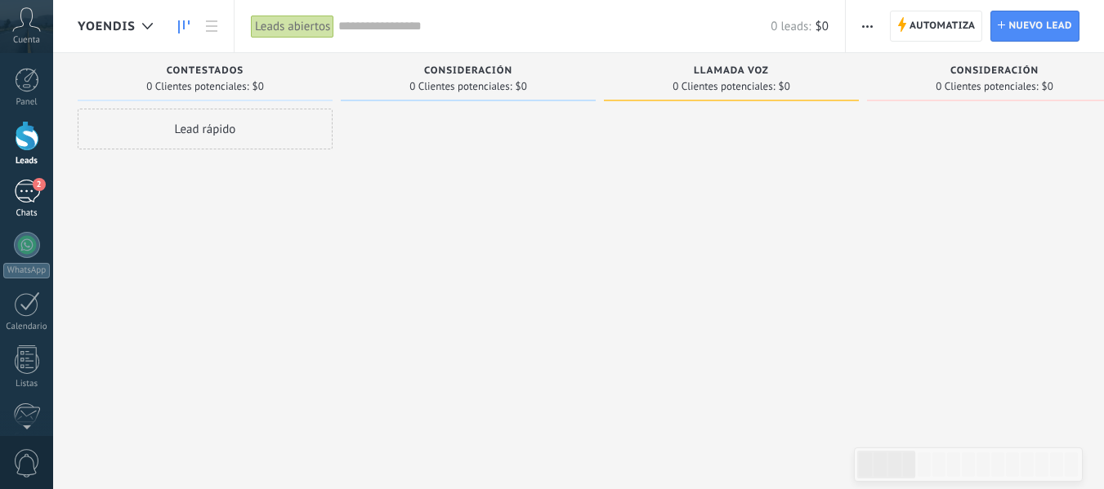
click at [41, 189] on span "2" at bounding box center [39, 184] width 13 height 13
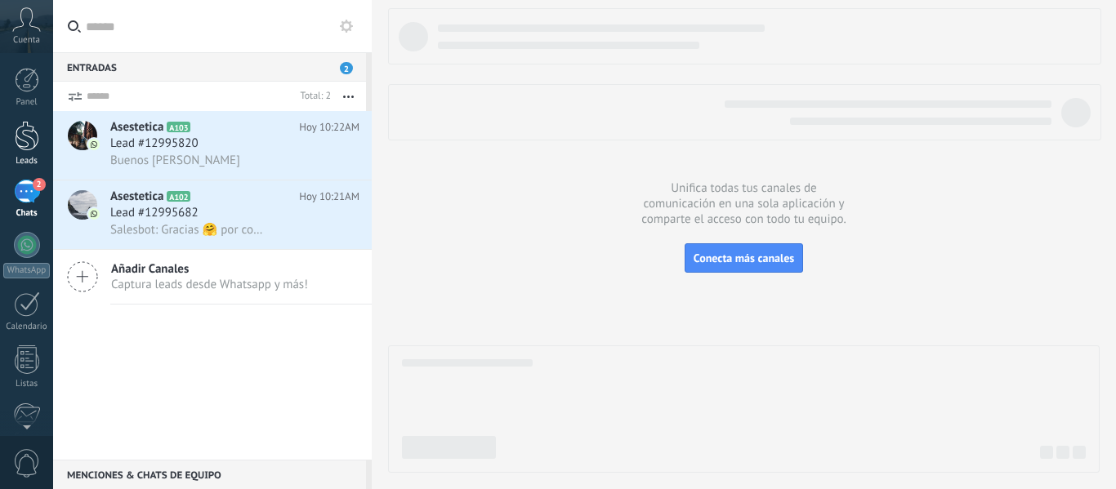
click at [37, 132] on div at bounding box center [27, 136] width 25 height 30
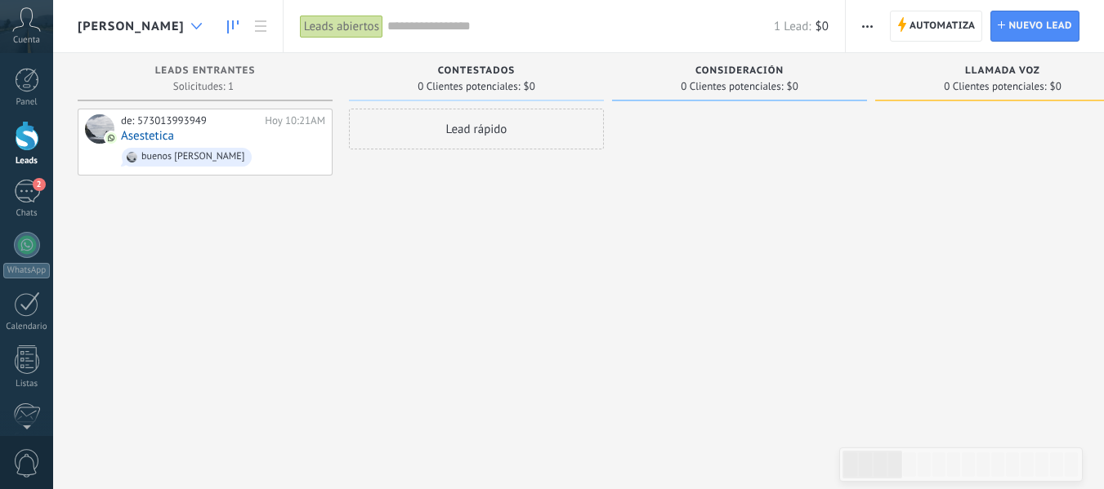
click at [183, 37] on div at bounding box center [196, 27] width 27 height 32
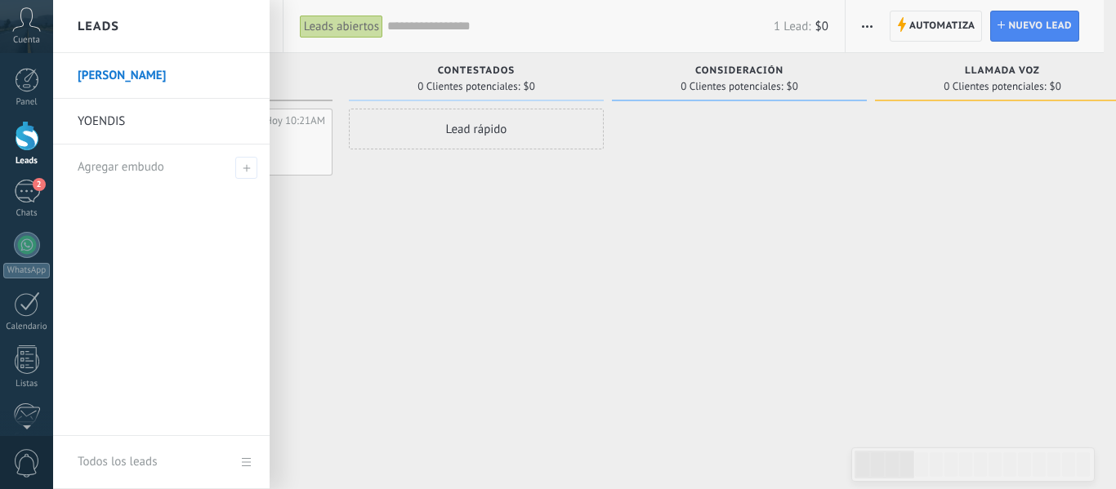
click at [145, 111] on link "YOENDIS" at bounding box center [166, 122] width 176 height 46
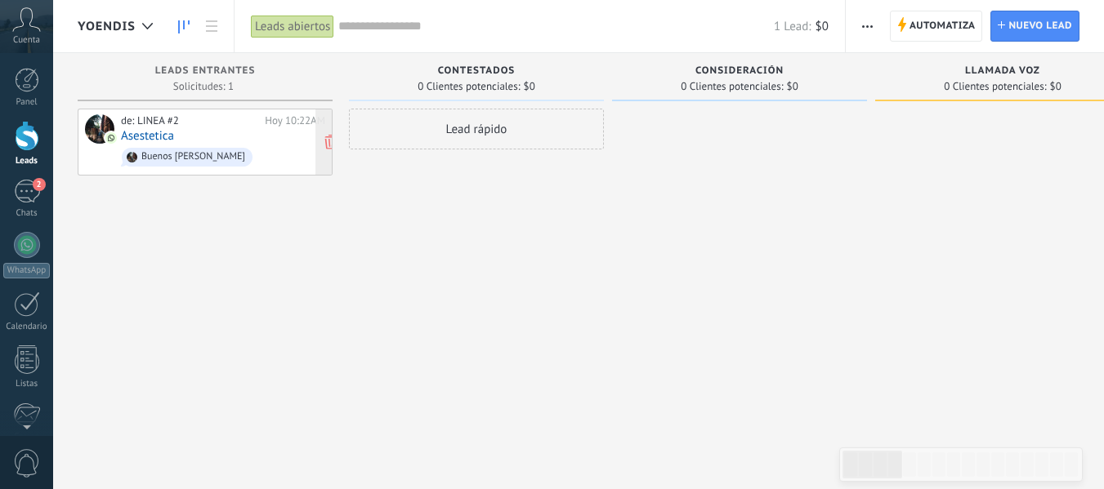
click at [257, 146] on span "Buenos [PERSON_NAME]" at bounding box center [223, 157] width 204 height 25
click at [250, 141] on div "de: LINEA #2 [DATE] 10:22AM Asestetica Buenos [PERSON_NAME]" at bounding box center [223, 142] width 204 height 56
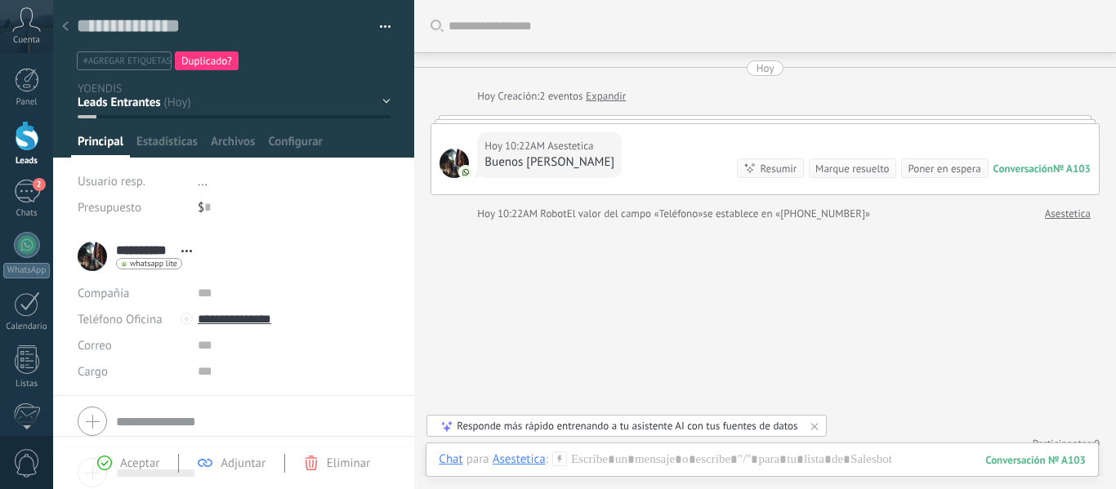
click at [70, 24] on div at bounding box center [65, 27] width 23 height 32
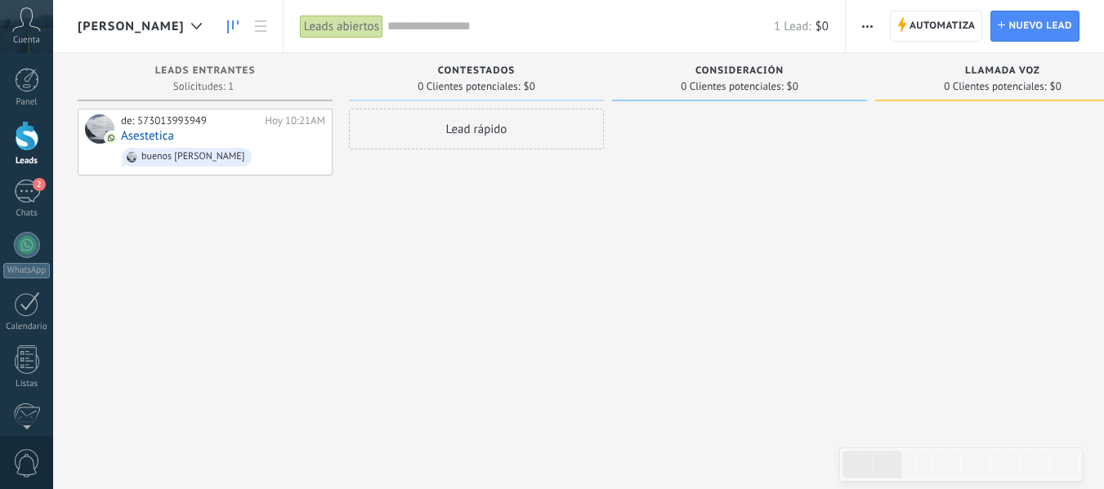
click at [131, 29] on span "[PERSON_NAME]" at bounding box center [131, 27] width 107 height 16
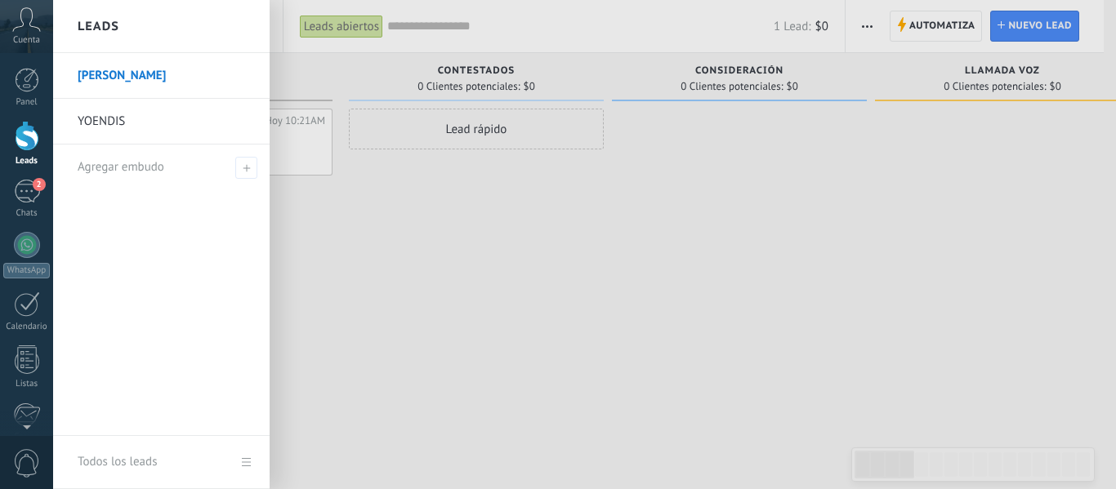
click at [134, 28] on div "Leads" at bounding box center [161, 26] width 216 height 53
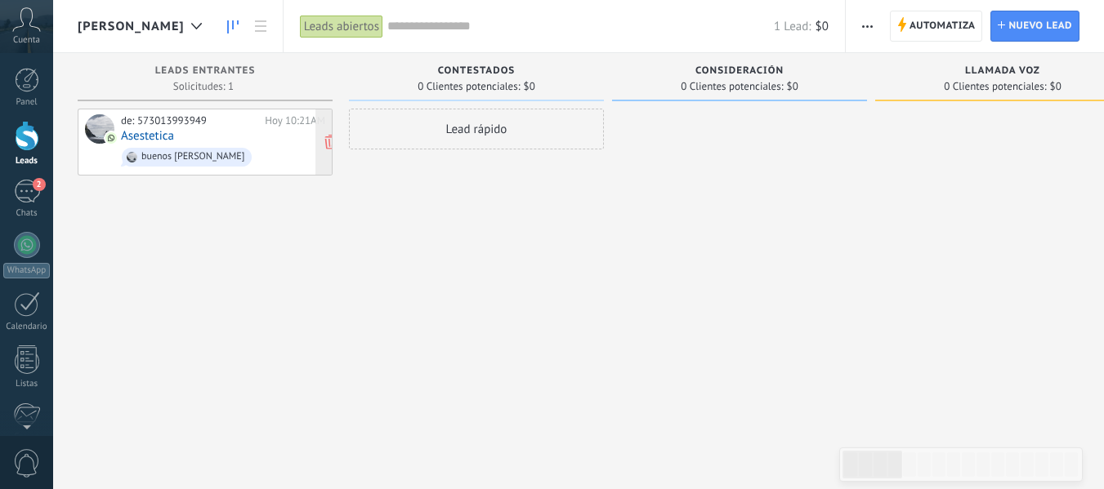
click at [195, 136] on div "de: 573013993949 [DATE] 10:21AM Asestetica buenos [PERSON_NAME]" at bounding box center [223, 142] width 204 height 56
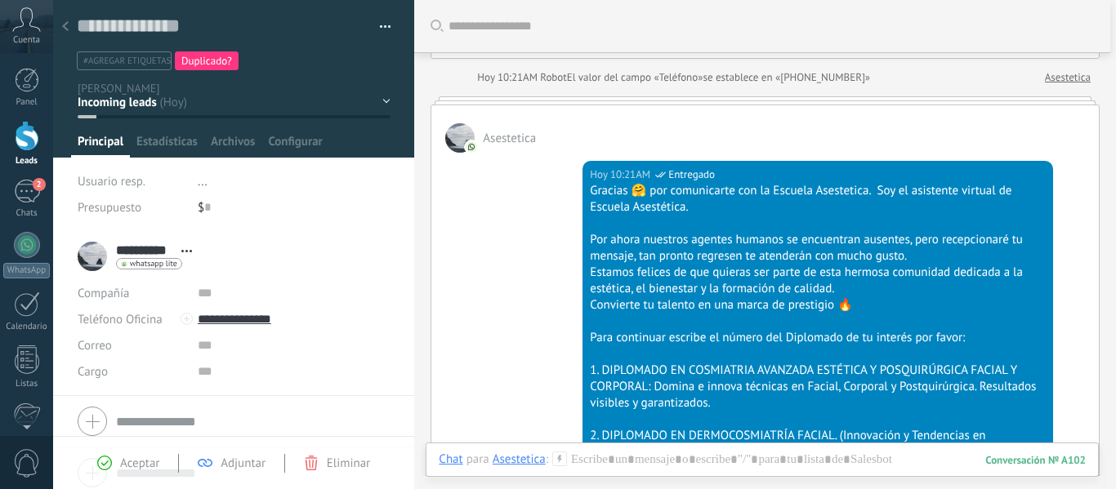
scroll to position [40, 0]
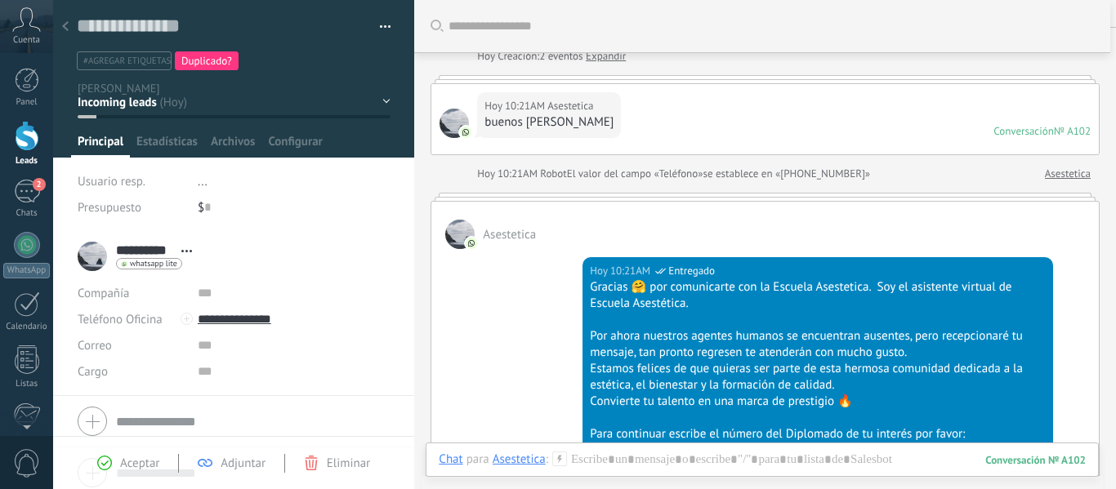
click at [61, 23] on div at bounding box center [65, 27] width 23 height 32
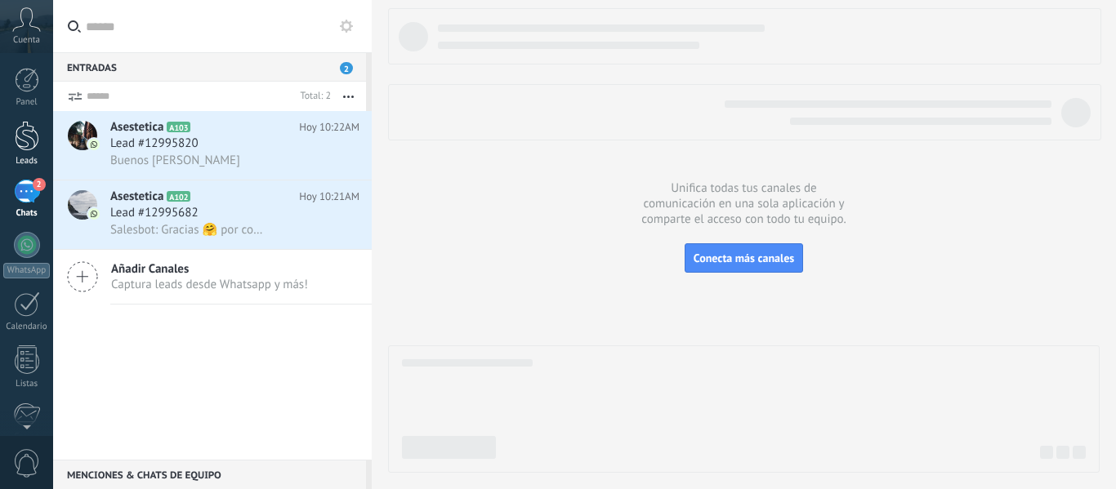
click at [19, 140] on div at bounding box center [27, 136] width 25 height 30
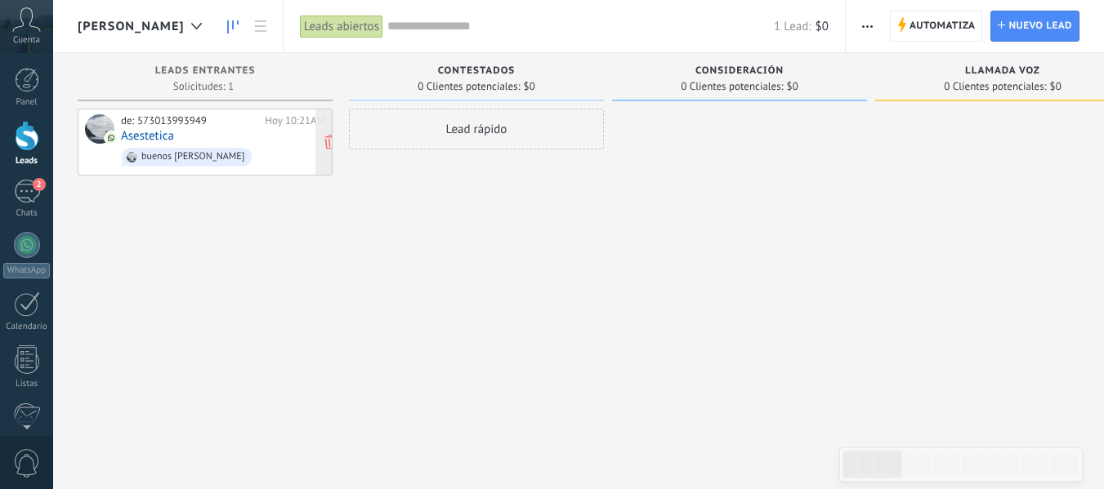
click at [279, 154] on span "buenos [PERSON_NAME]" at bounding box center [223, 157] width 204 height 25
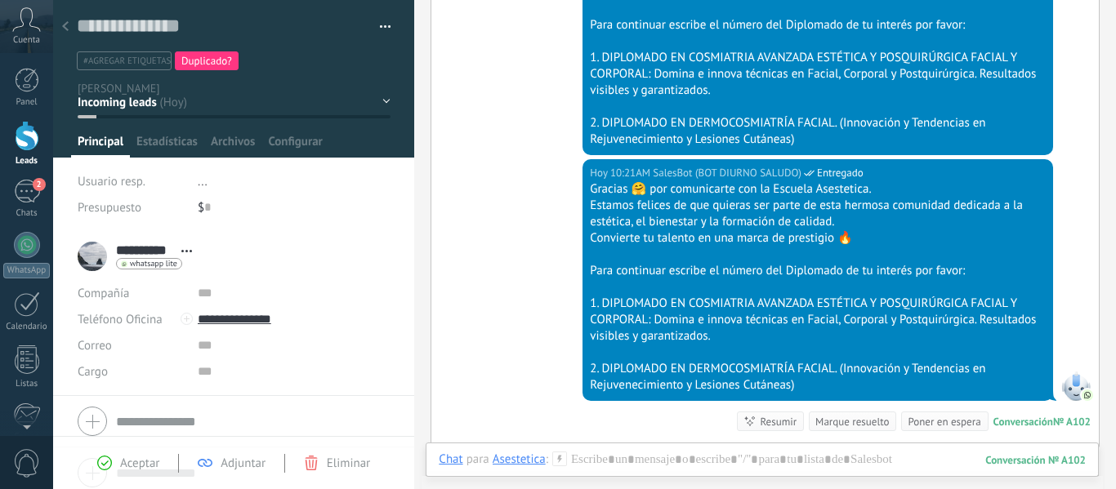
scroll to position [449, 0]
click at [66, 25] on use at bounding box center [65, 26] width 7 height 10
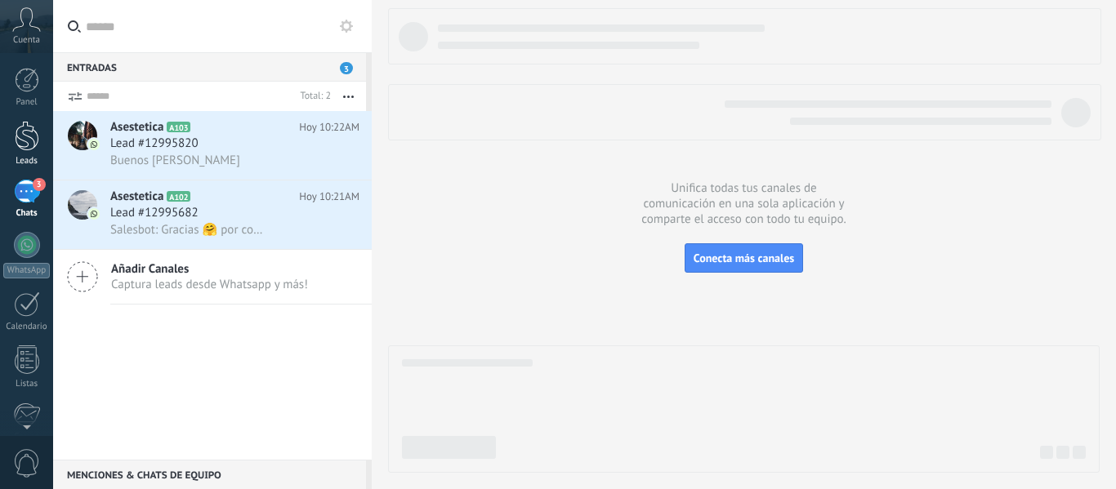
click at [36, 127] on div at bounding box center [27, 136] width 25 height 30
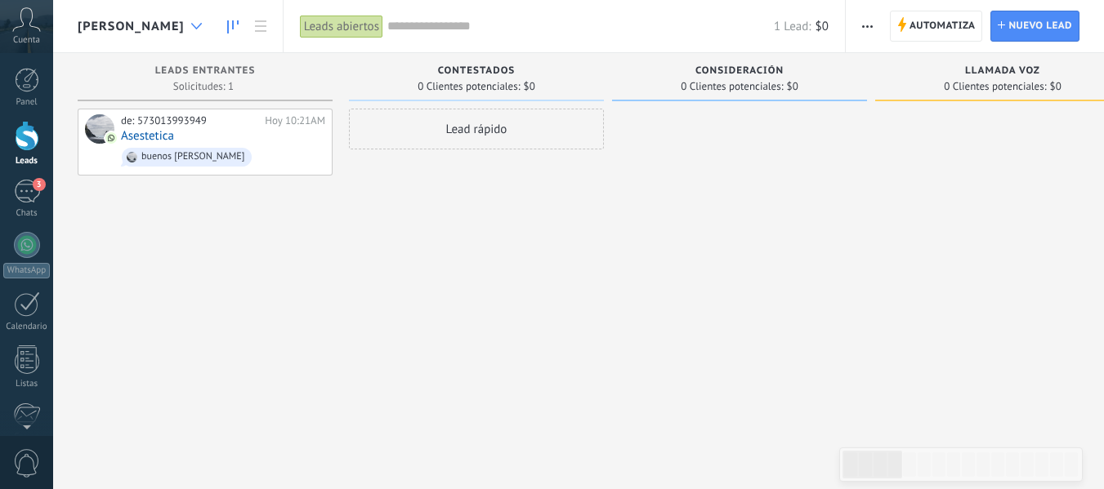
click at [191, 23] on icon at bounding box center [196, 26] width 11 height 7
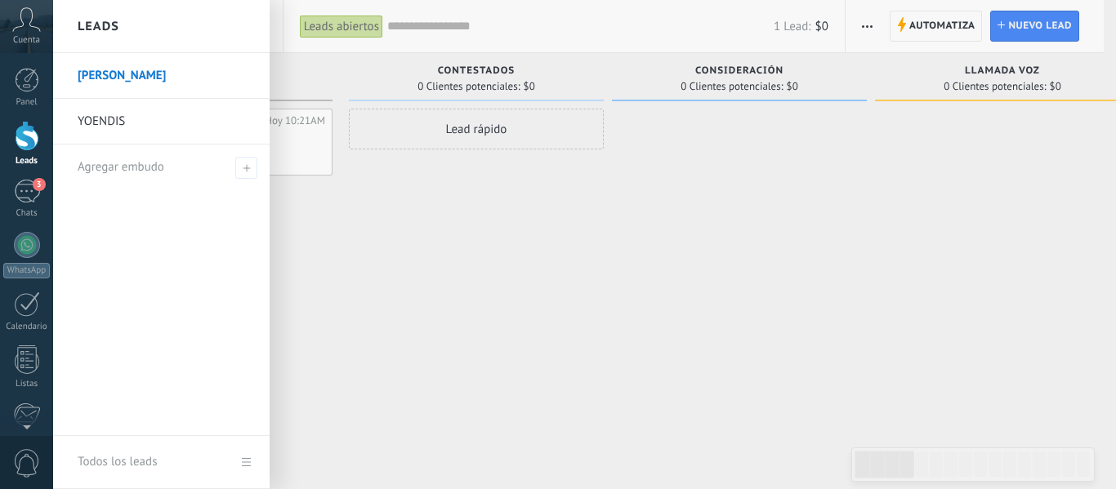
click at [125, 115] on link "YOENDIS" at bounding box center [166, 122] width 176 height 46
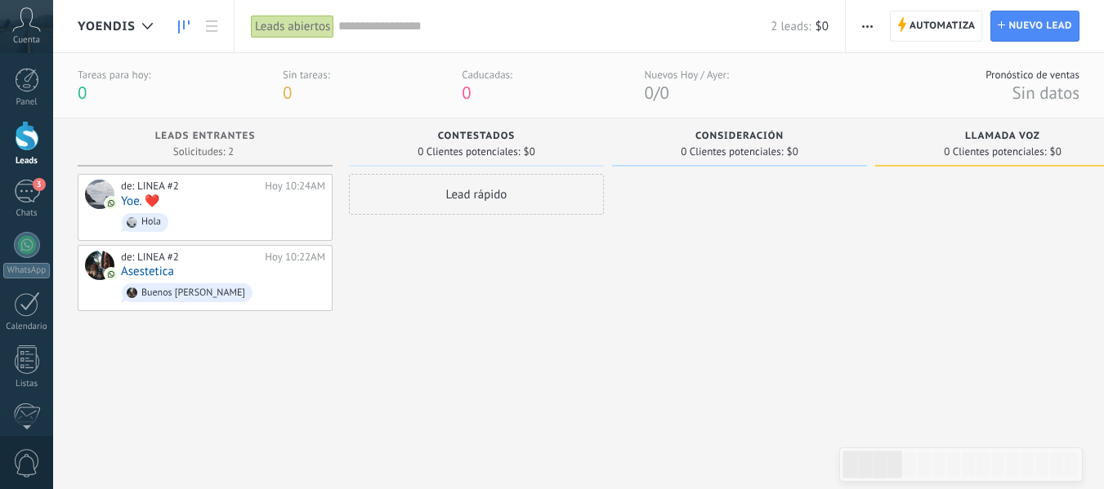
click at [110, 33] on span "YOENDIS" at bounding box center [107, 27] width 58 height 16
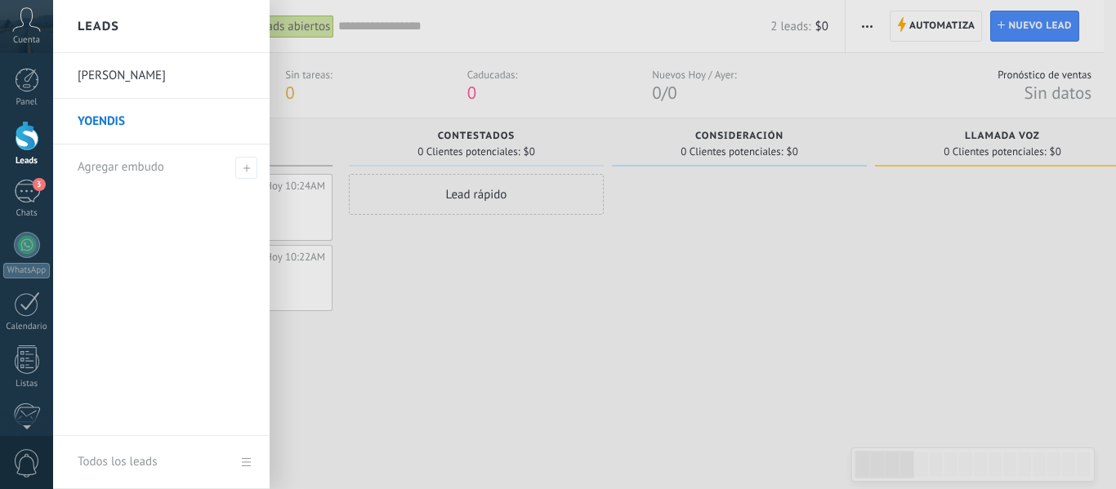
click at [145, 78] on link "[PERSON_NAME]" at bounding box center [166, 76] width 176 height 46
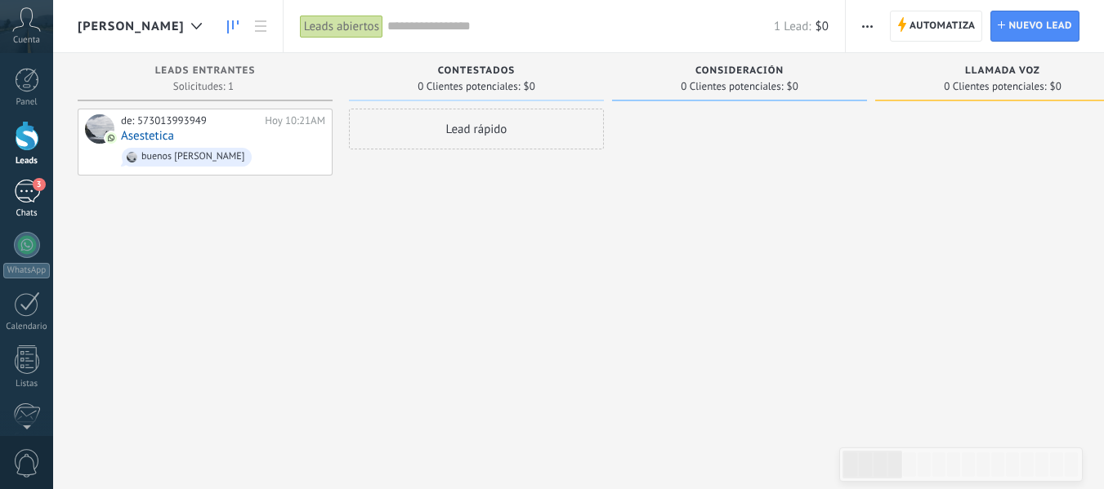
drag, startPoint x: 43, startPoint y: 184, endPoint x: 42, endPoint y: 193, distance: 9.0
click at [42, 184] on span "3" at bounding box center [39, 184] width 13 height 13
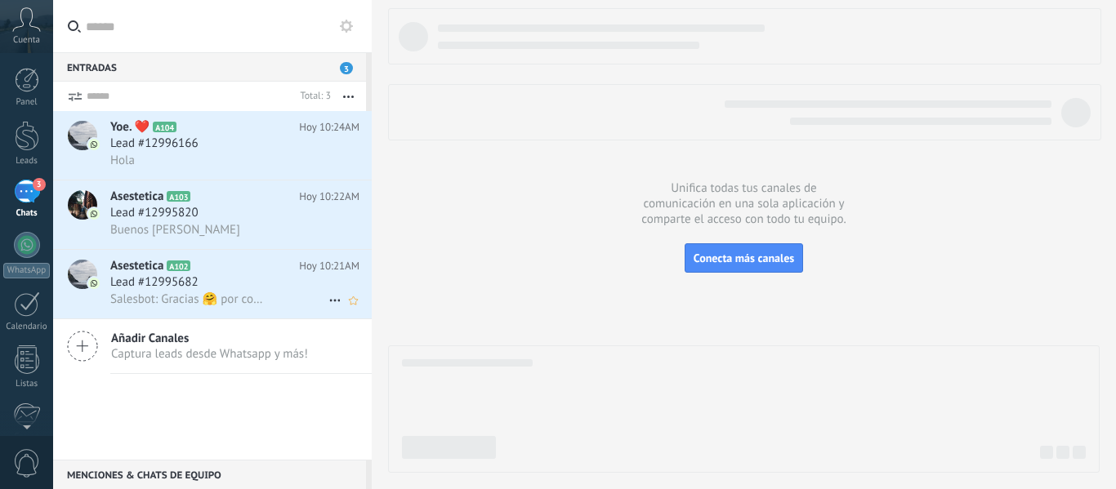
click at [163, 292] on span "Salesbot: Gracias 🤗 por comunicarte con la Escuela Asestetica. Estamos felices …" at bounding box center [189, 300] width 159 height 16
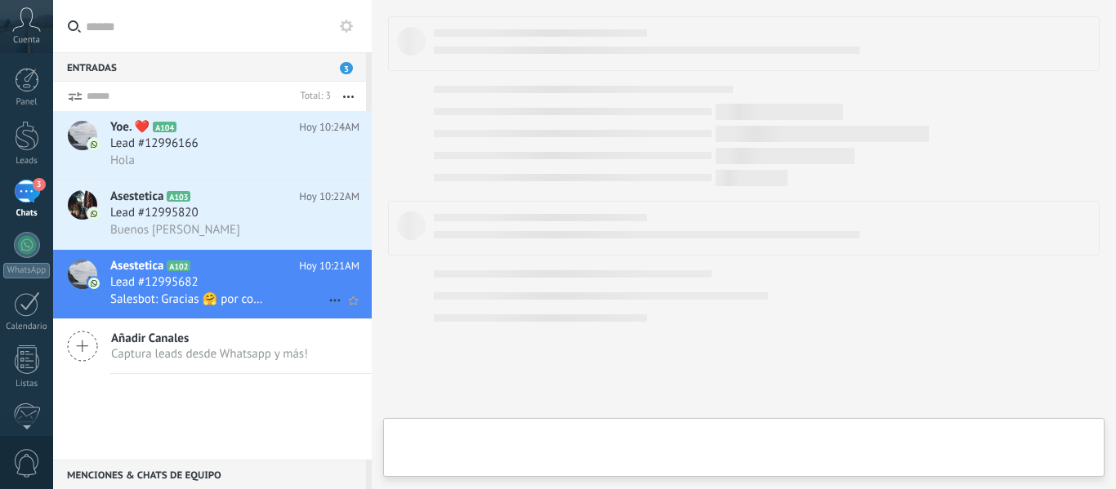
click at [175, 293] on span "Salesbot: Gracias 🤗 por comunicarte con la Escuela Asestetica. Estamos felices …" at bounding box center [189, 300] width 159 height 16
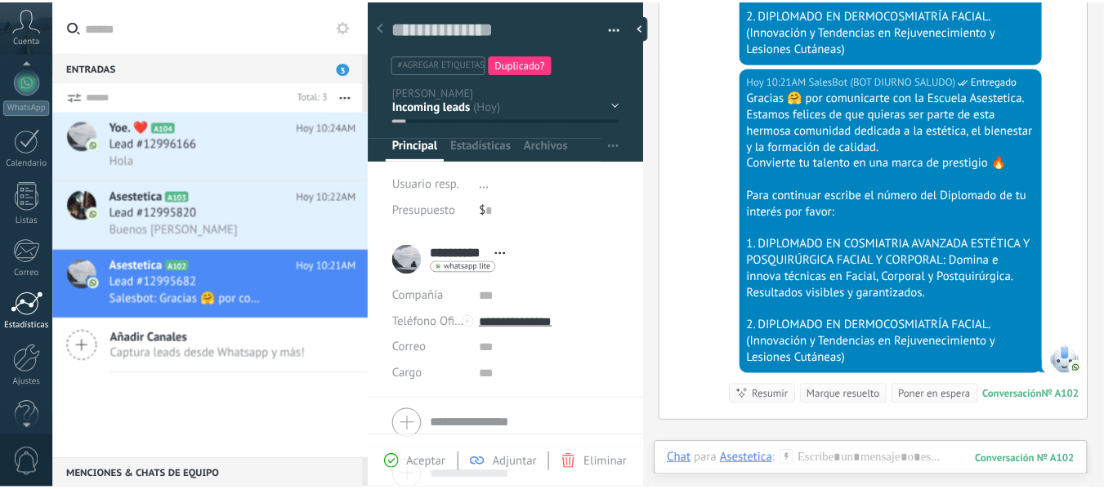
scroll to position [190, 0]
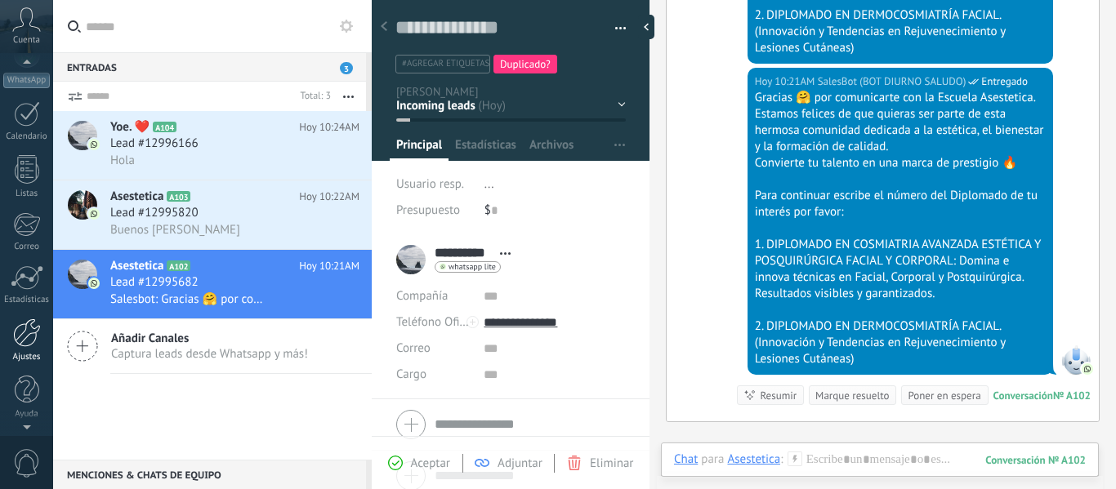
click at [31, 338] on div at bounding box center [27, 333] width 28 height 29
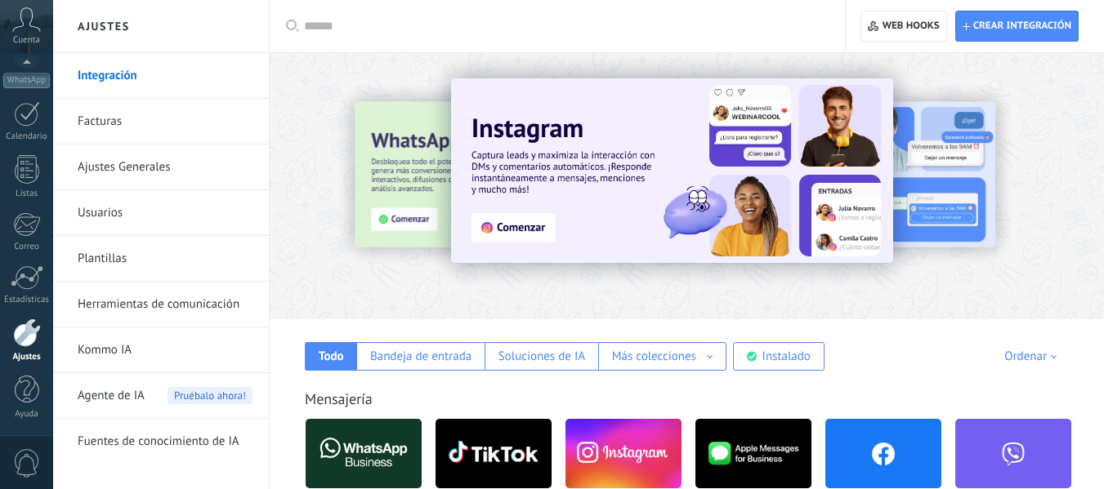
click at [137, 303] on link "Herramientas de comunicación" at bounding box center [165, 305] width 175 height 46
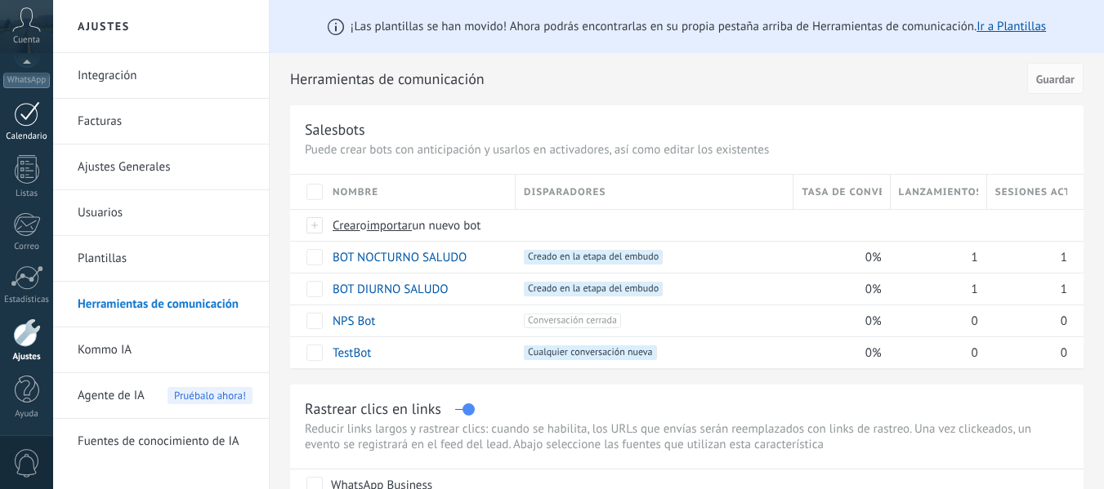
click at [28, 123] on div at bounding box center [27, 113] width 26 height 25
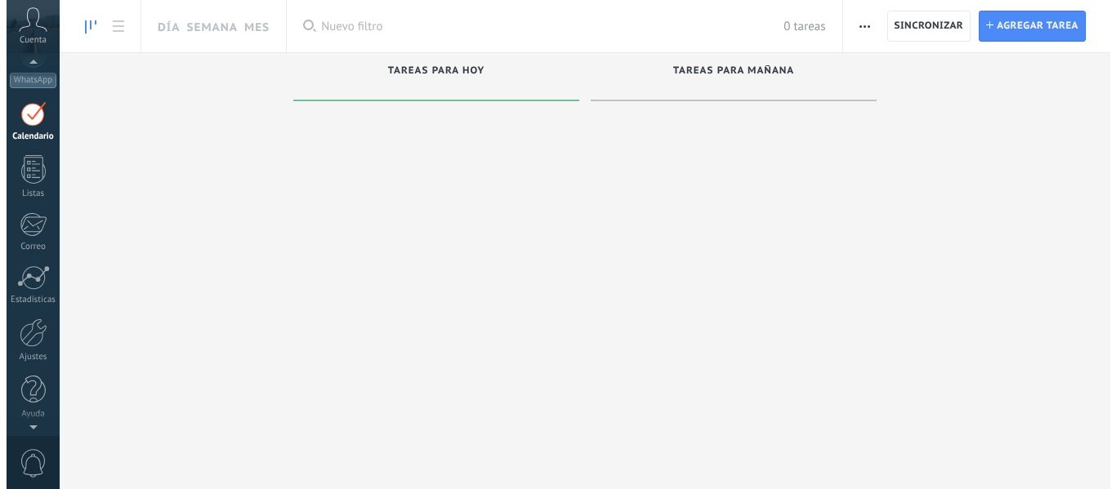
scroll to position [47, 0]
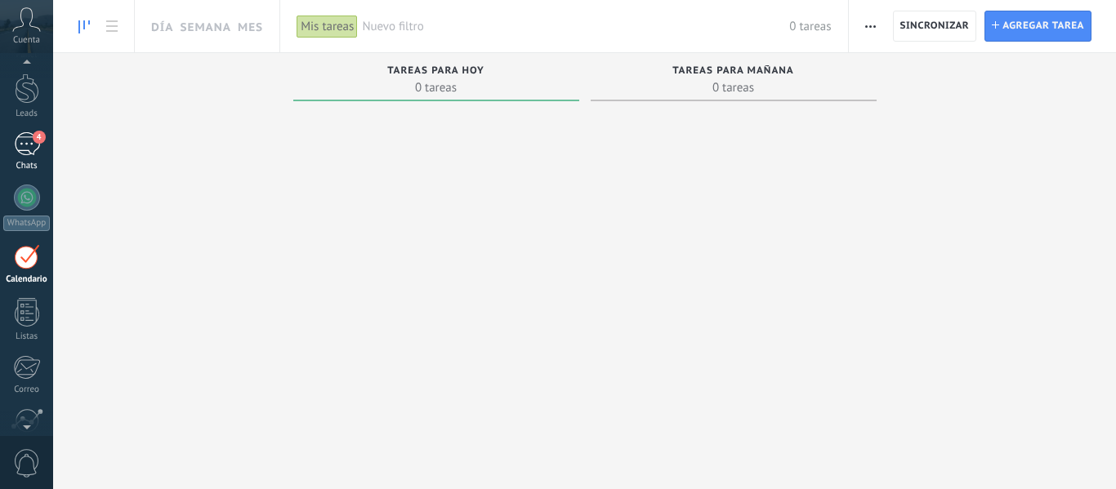
click at [42, 140] on span "4" at bounding box center [39, 137] width 13 height 13
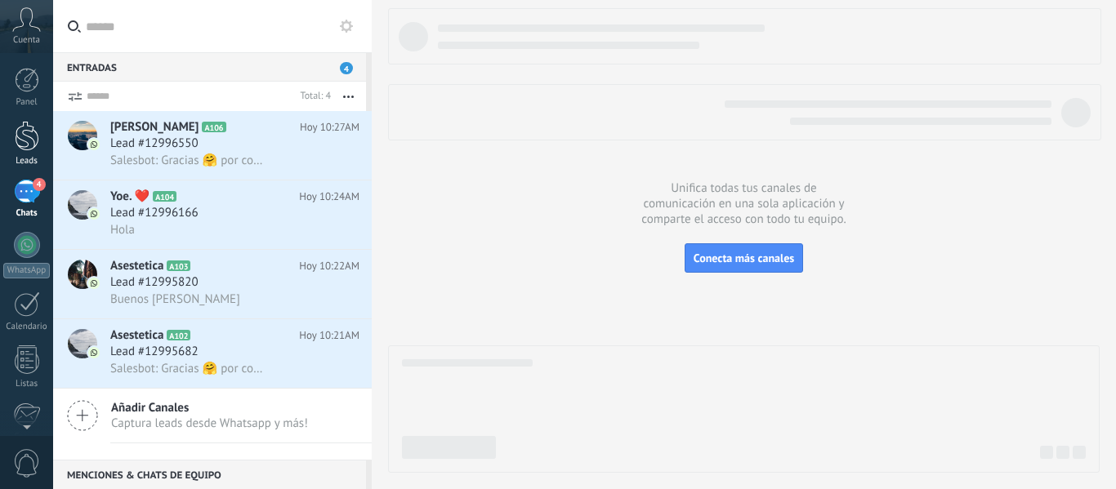
click at [25, 132] on div at bounding box center [27, 136] width 25 height 30
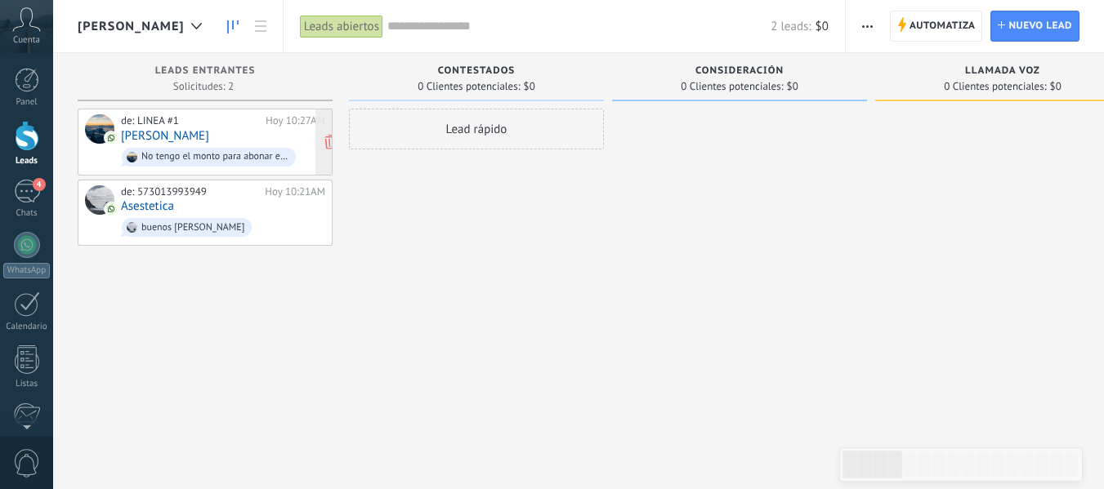
click at [243, 136] on div "de: LINEA #1 [DATE] 10:27AM [PERSON_NAME] No tengo el monto para abonar en este…" at bounding box center [223, 142] width 204 height 56
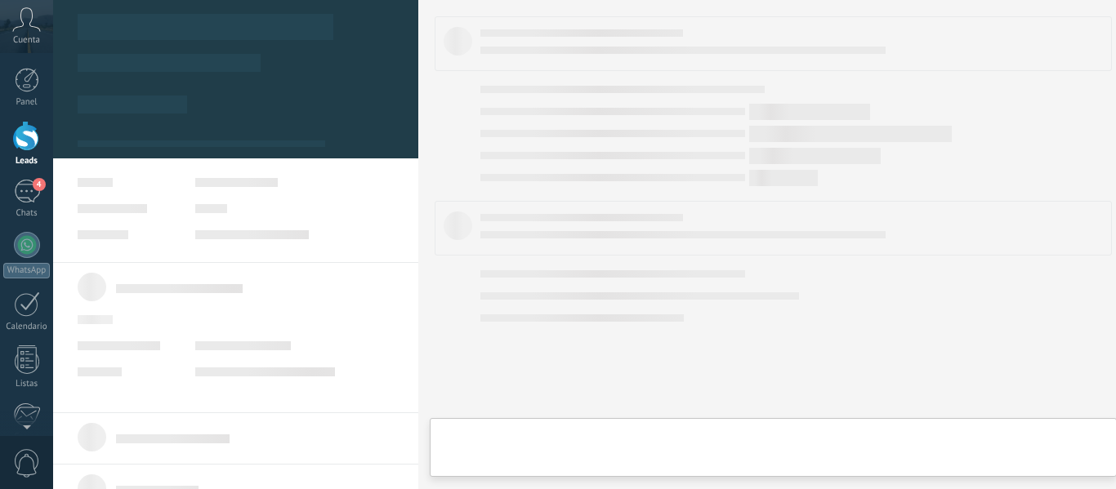
type textarea "**********"
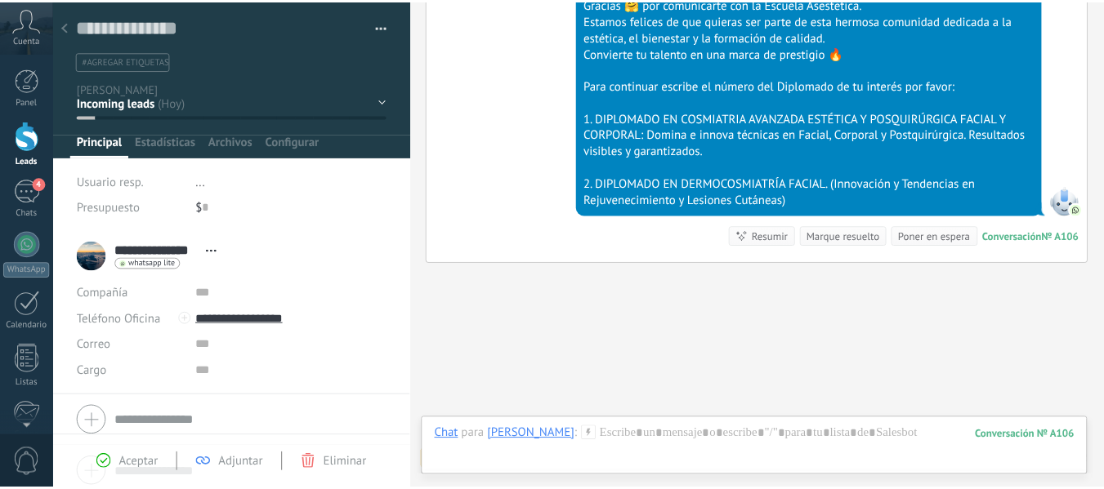
scroll to position [852, 0]
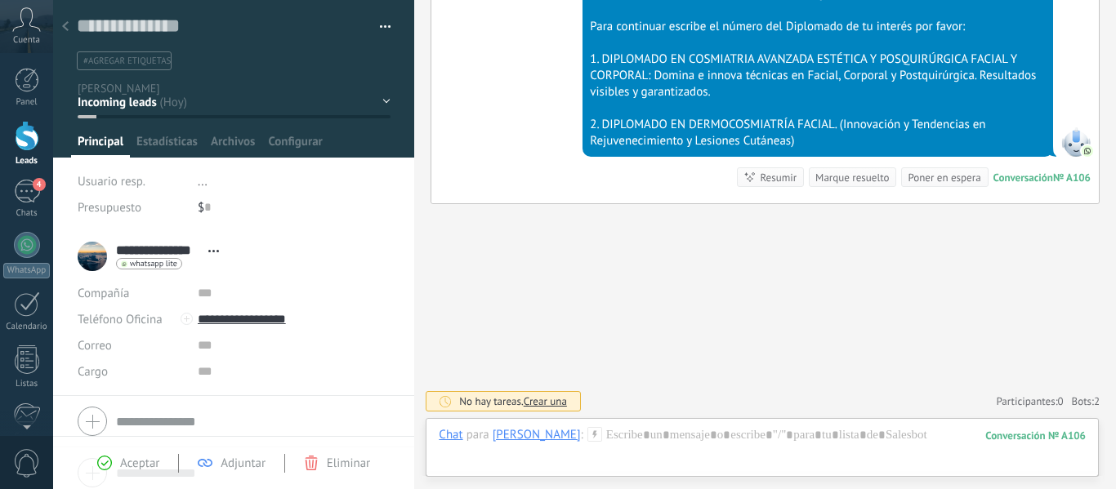
click at [74, 23] on div at bounding box center [65, 27] width 23 height 32
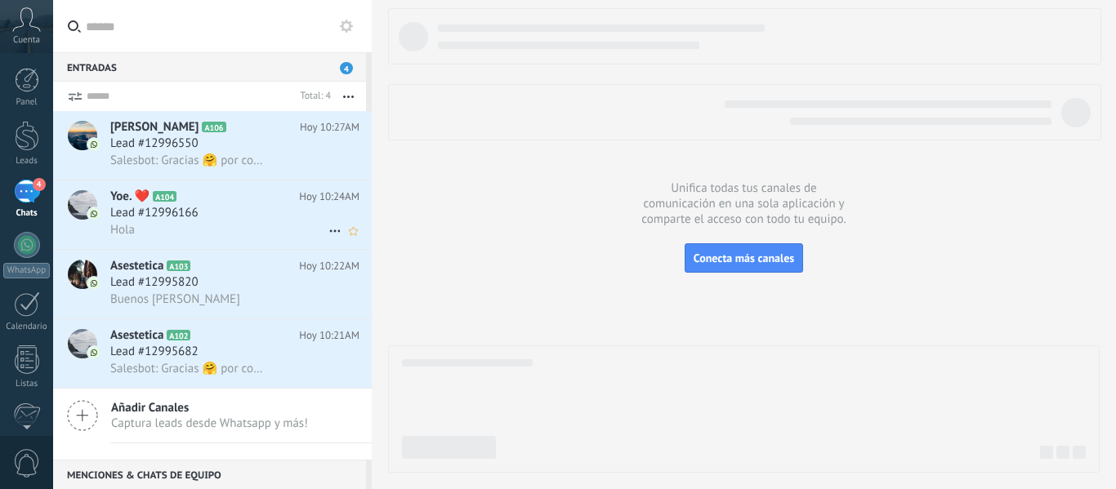
click at [334, 229] on icon at bounding box center [335, 231] width 20 height 20
click at [17, 129] on div at bounding box center [27, 136] width 25 height 30
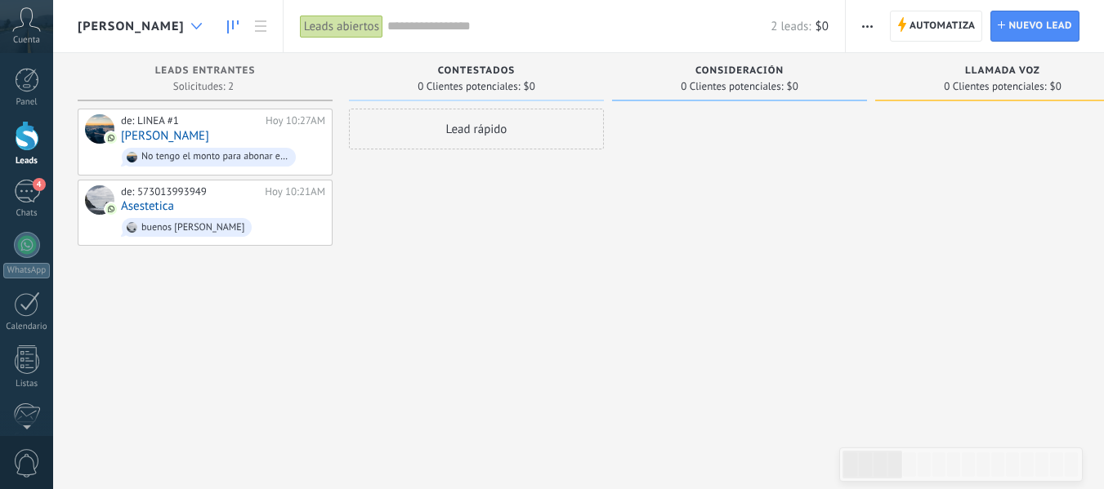
click at [183, 34] on div at bounding box center [196, 27] width 27 height 32
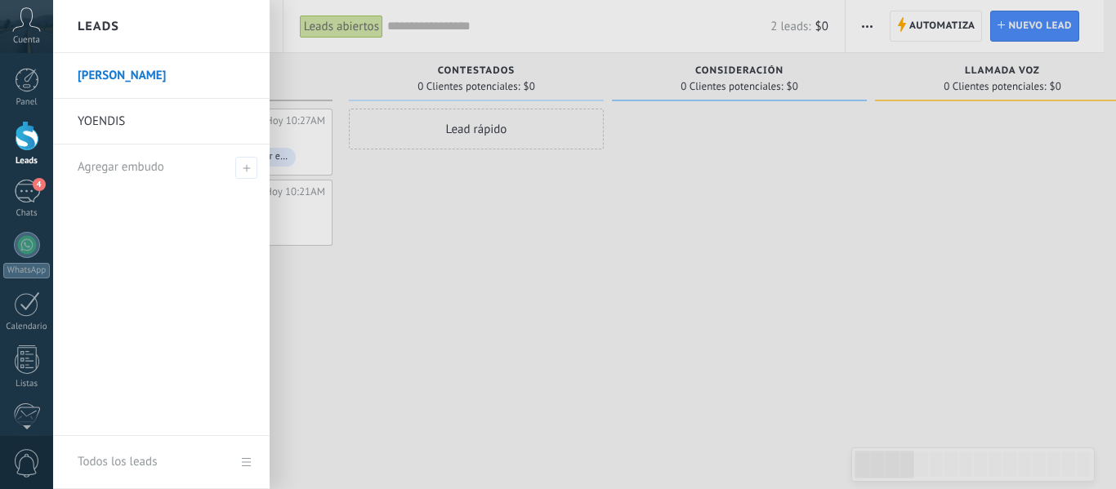
click at [145, 125] on link "YOENDIS" at bounding box center [166, 122] width 176 height 46
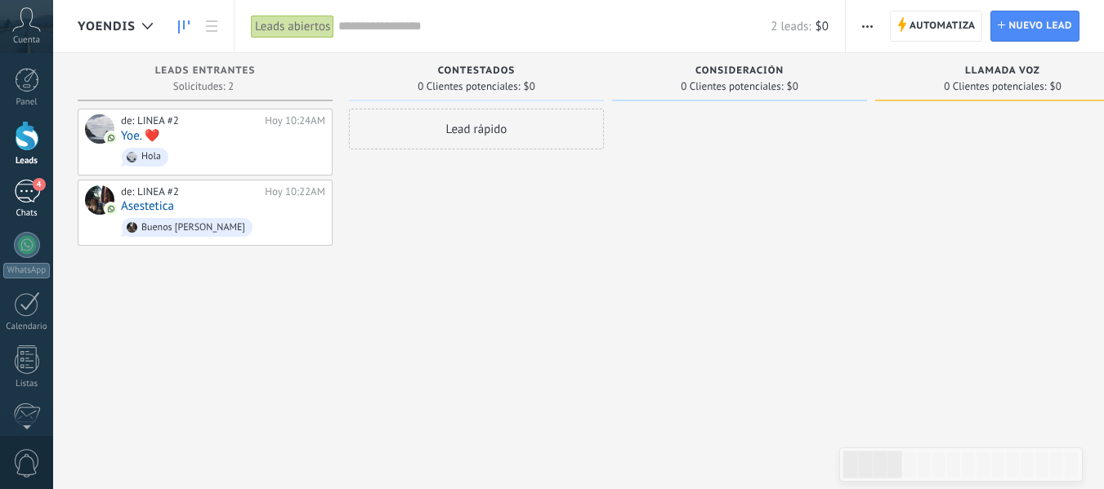
click at [22, 193] on div "4" at bounding box center [27, 192] width 26 height 24
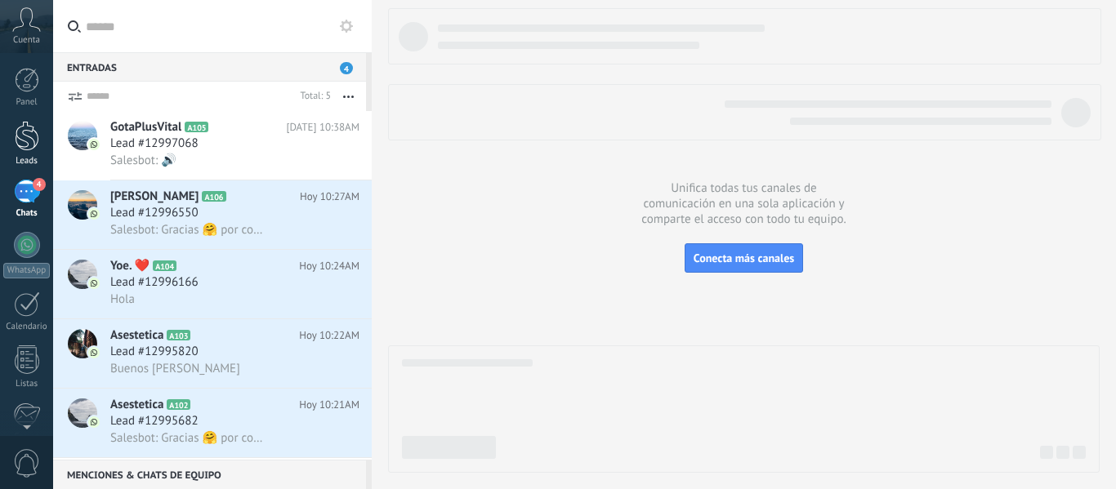
click at [24, 124] on div at bounding box center [27, 136] width 25 height 30
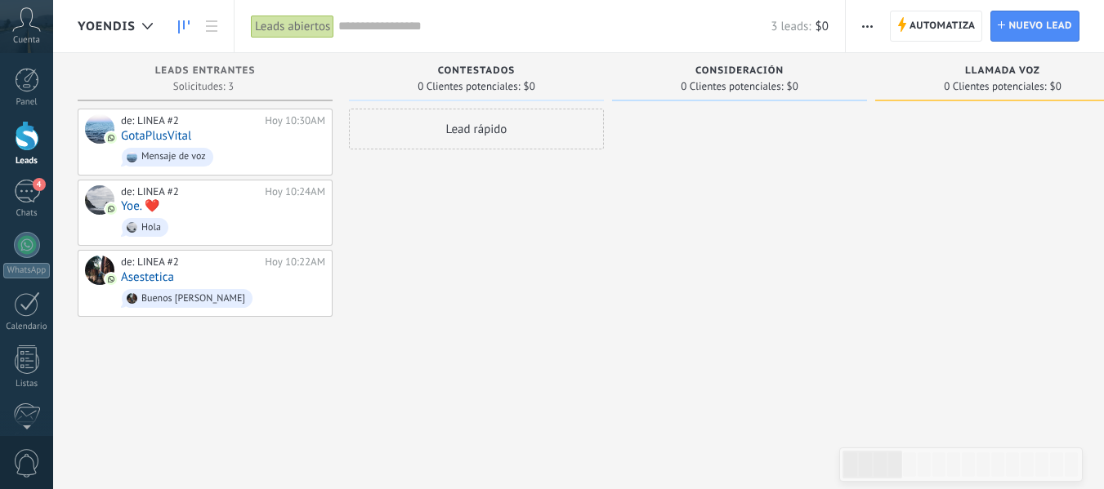
click at [31, 39] on span "Cuenta" at bounding box center [26, 40] width 27 height 11
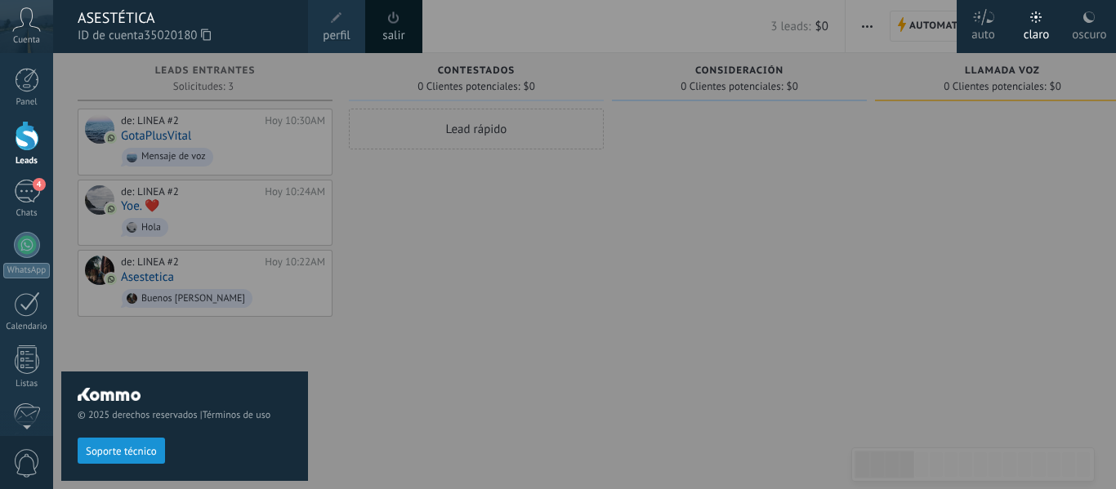
click at [397, 29] on link "salir" at bounding box center [393, 36] width 22 height 18
